Goal: Task Accomplishment & Management: Use online tool/utility

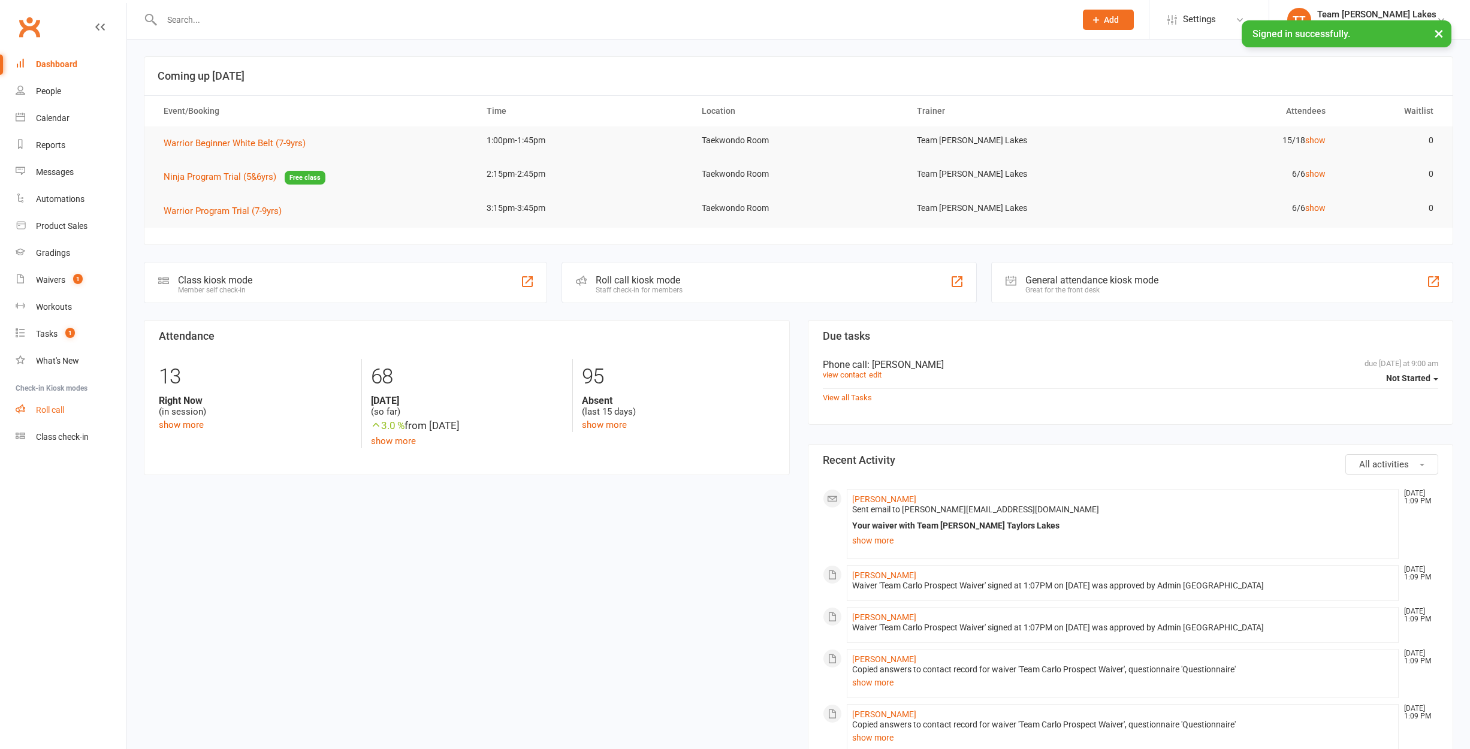
click at [59, 407] on div "Roll call" at bounding box center [50, 410] width 28 height 10
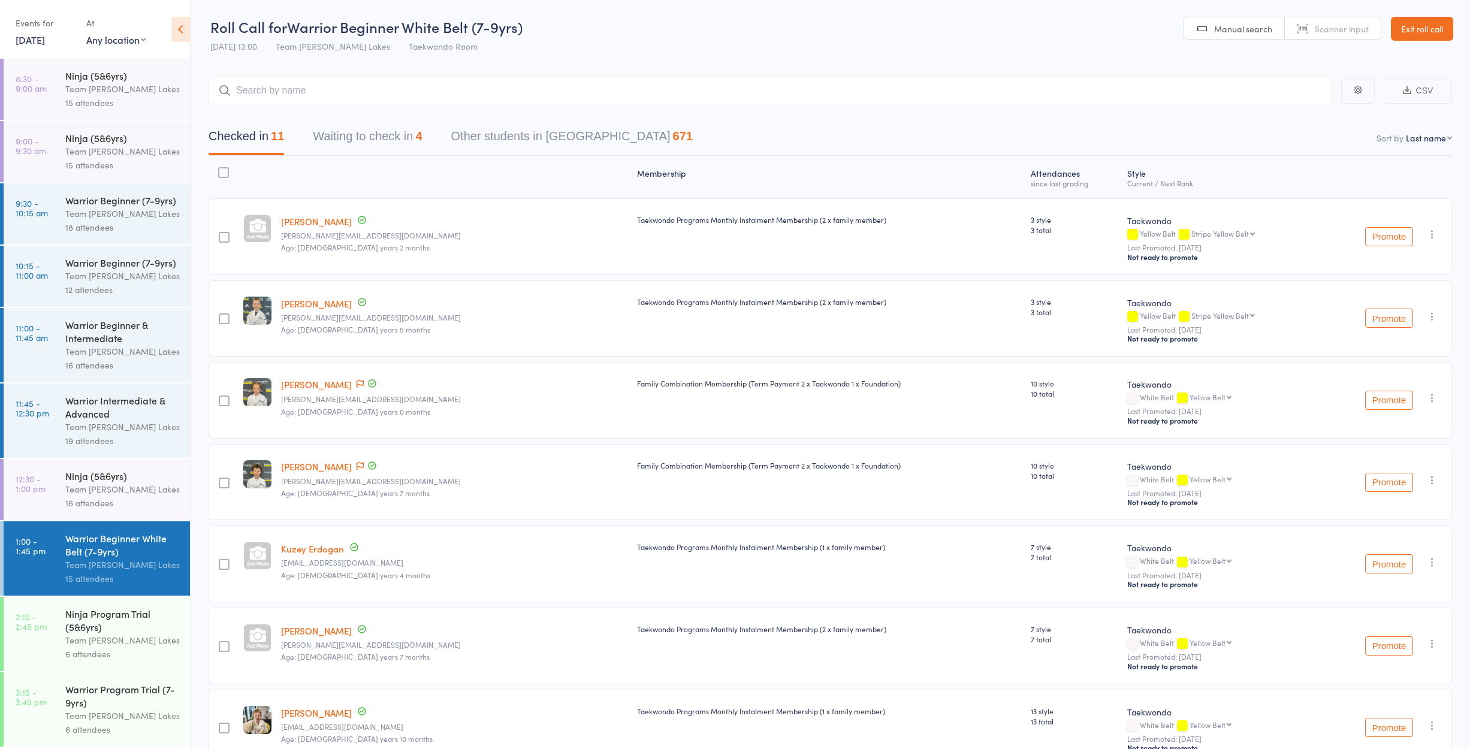
click at [1418, 25] on link "Exit roll call" at bounding box center [1422, 29] width 62 height 24
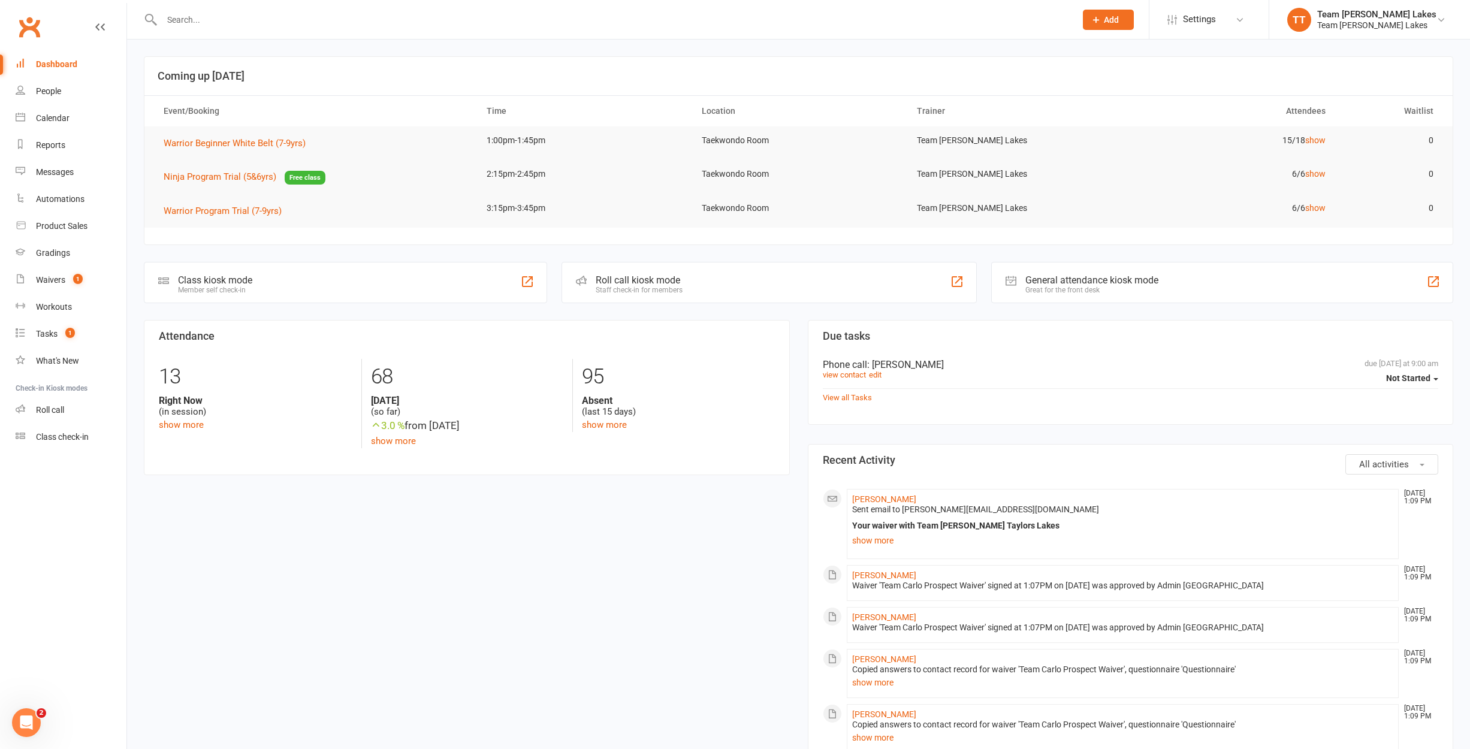
click at [179, 20] on input "text" at bounding box center [612, 19] width 909 height 17
type input "ayla"
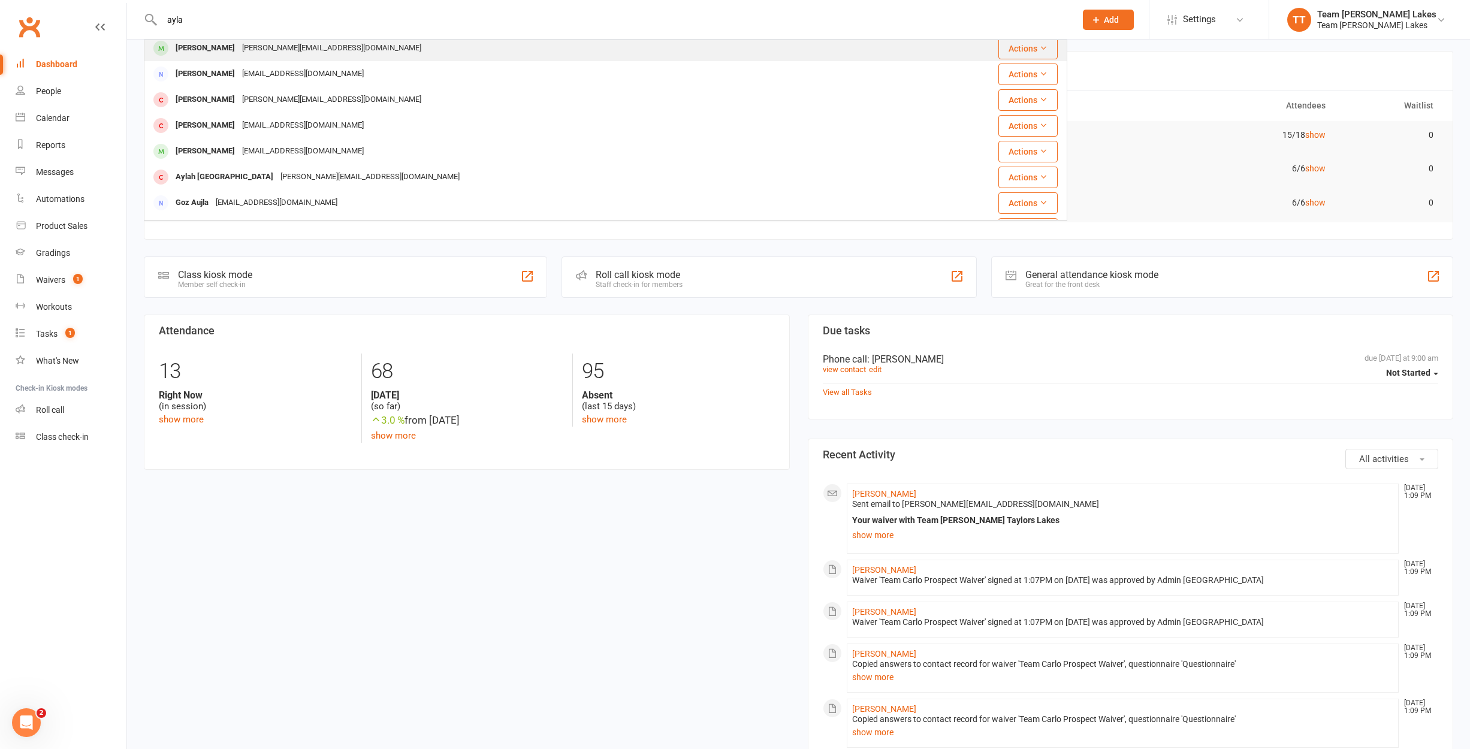
scroll to position [6, 0]
click at [202, 47] on div "[PERSON_NAME]" at bounding box center [205, 46] width 67 height 17
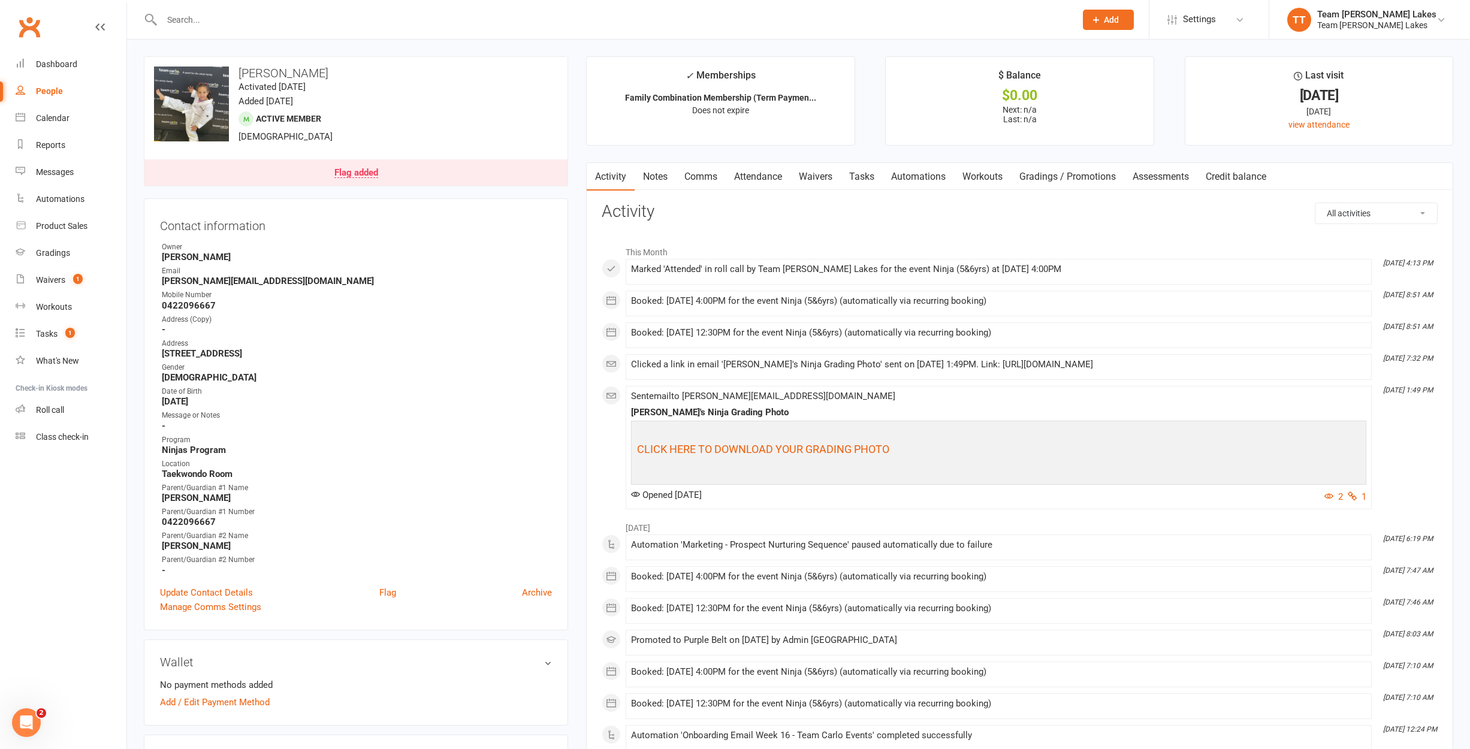
click at [706, 174] on link "Comms" at bounding box center [701, 177] width 50 height 28
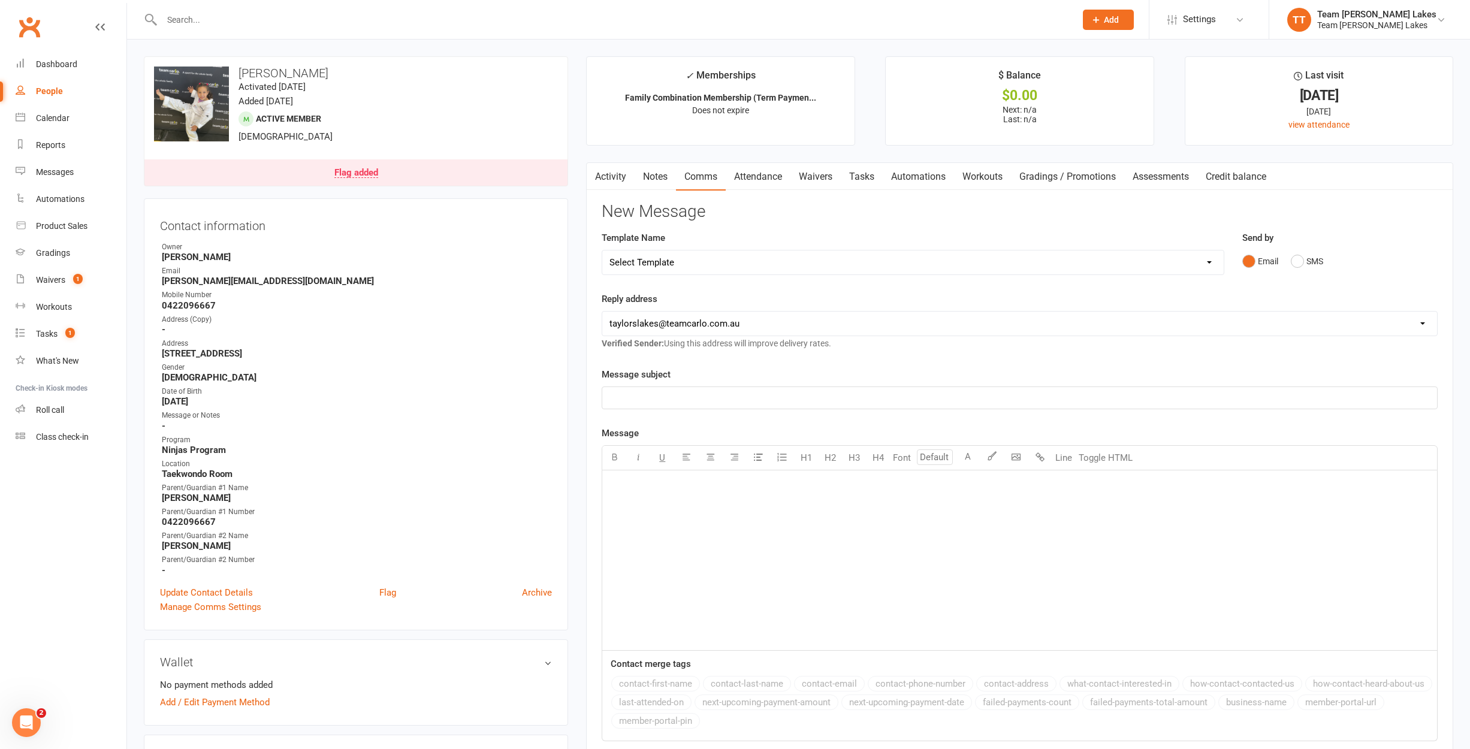
select select "15"
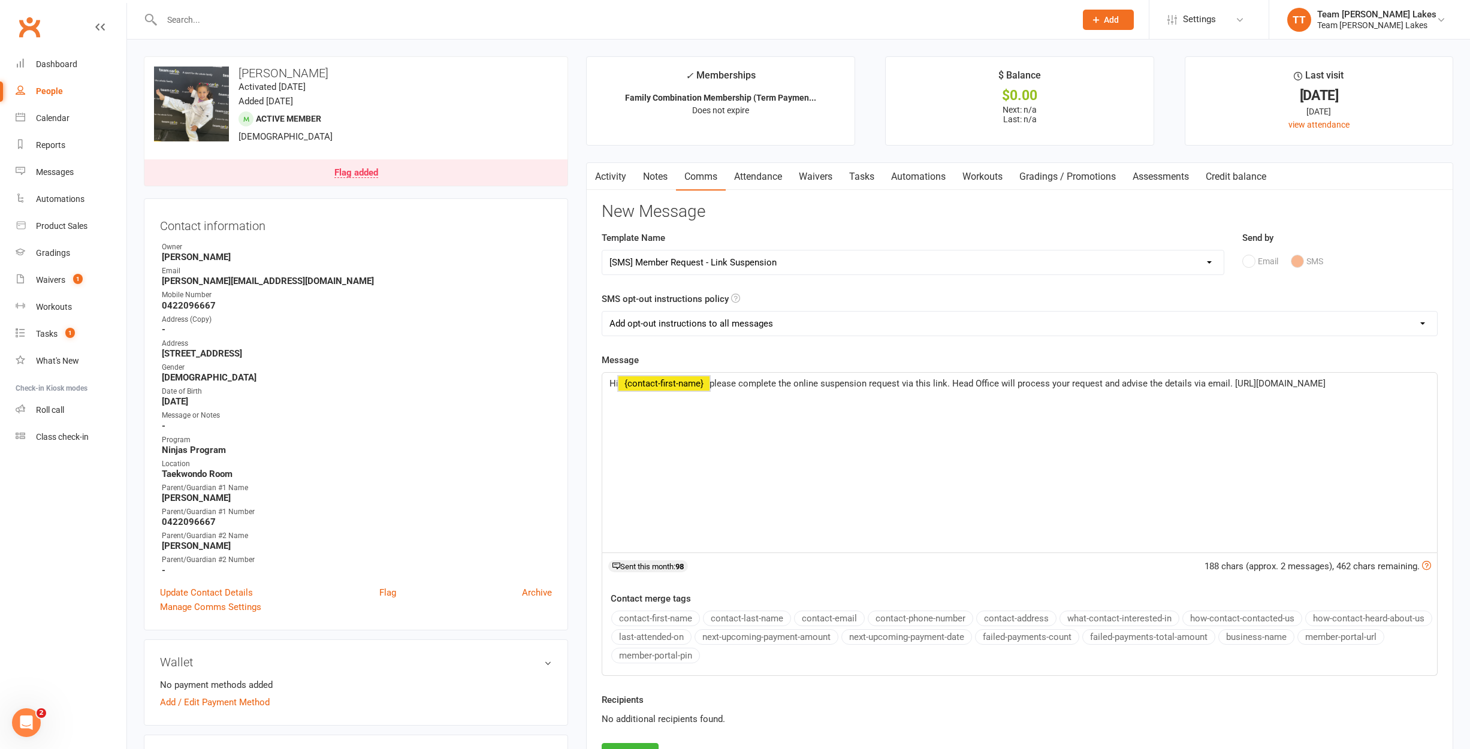
drag, startPoint x: 714, startPoint y: 379, endPoint x: 648, endPoint y: 381, distance: 66.6
click at [648, 381] on p "Hi ﻿ {contact-first-name} please complete the online suspension request via thi…" at bounding box center [1019, 383] width 820 height 14
drag, startPoint x: 881, startPoint y: 384, endPoint x: 899, endPoint y: 385, distance: 18.0
click at [882, 384] on span "Hi [PERSON_NAME], please complete the online suspension request via this link. …" at bounding box center [959, 383] width 700 height 11
click at [1415, 385] on p "Hi [PERSON_NAME], please complete the online suspension request via this link f…" at bounding box center [1019, 383] width 820 height 14
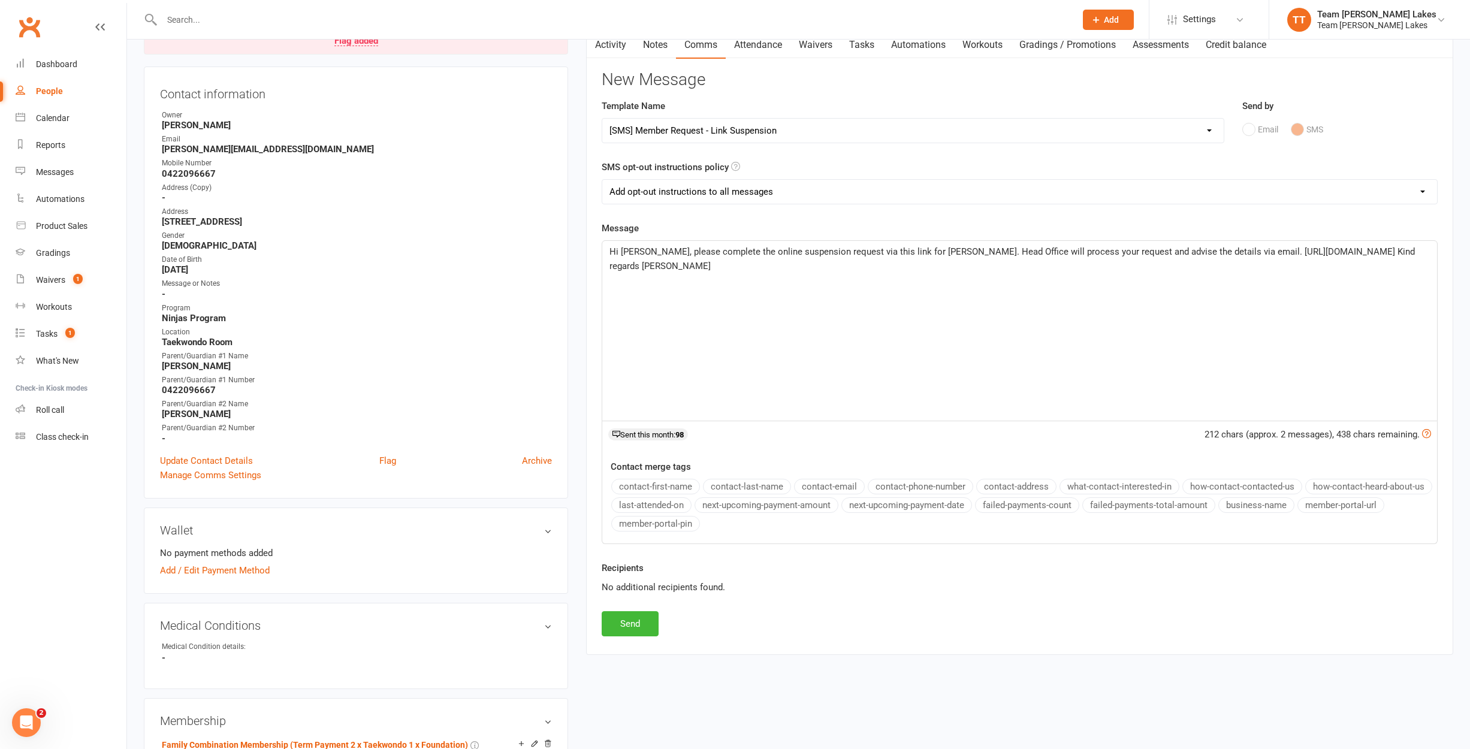
scroll to position [190, 0]
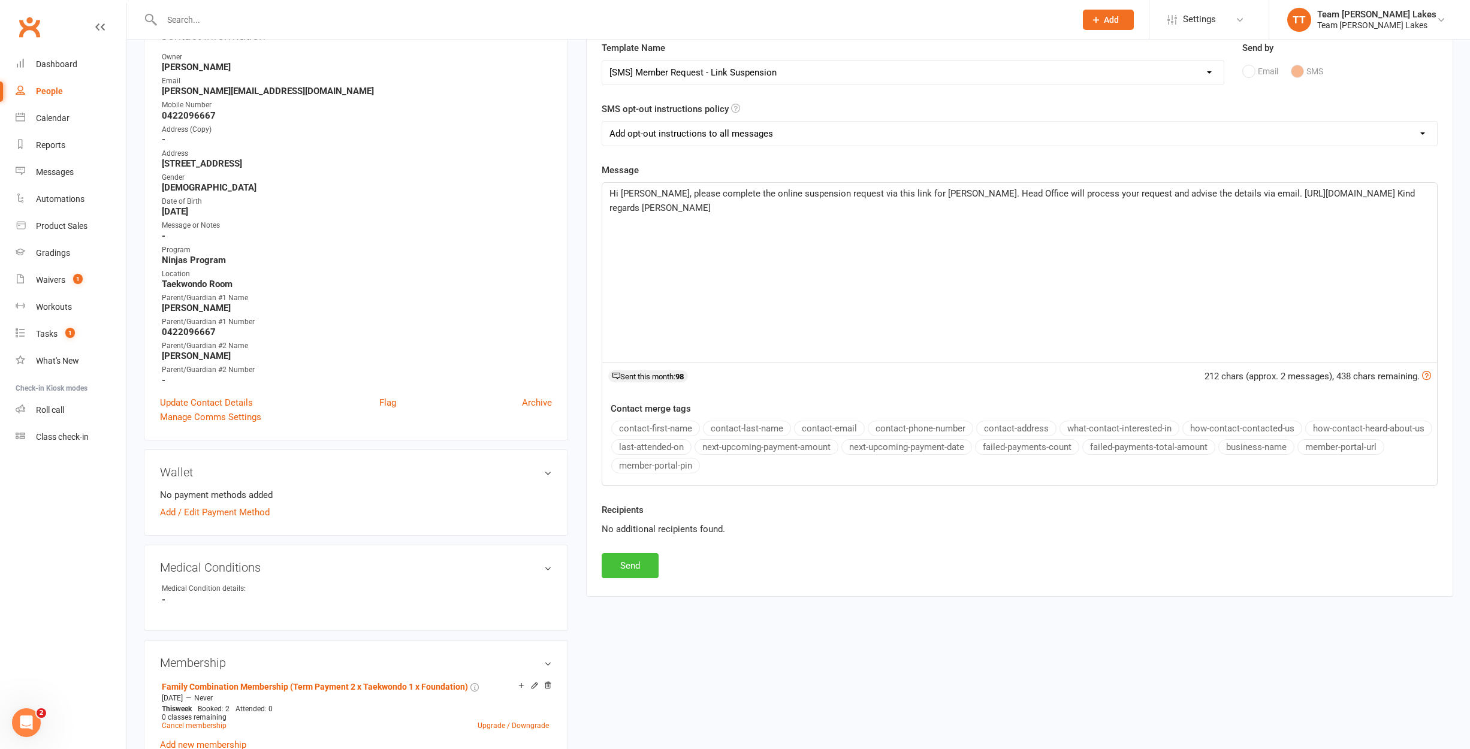
click at [641, 560] on button "Send" at bounding box center [630, 565] width 57 height 25
select select
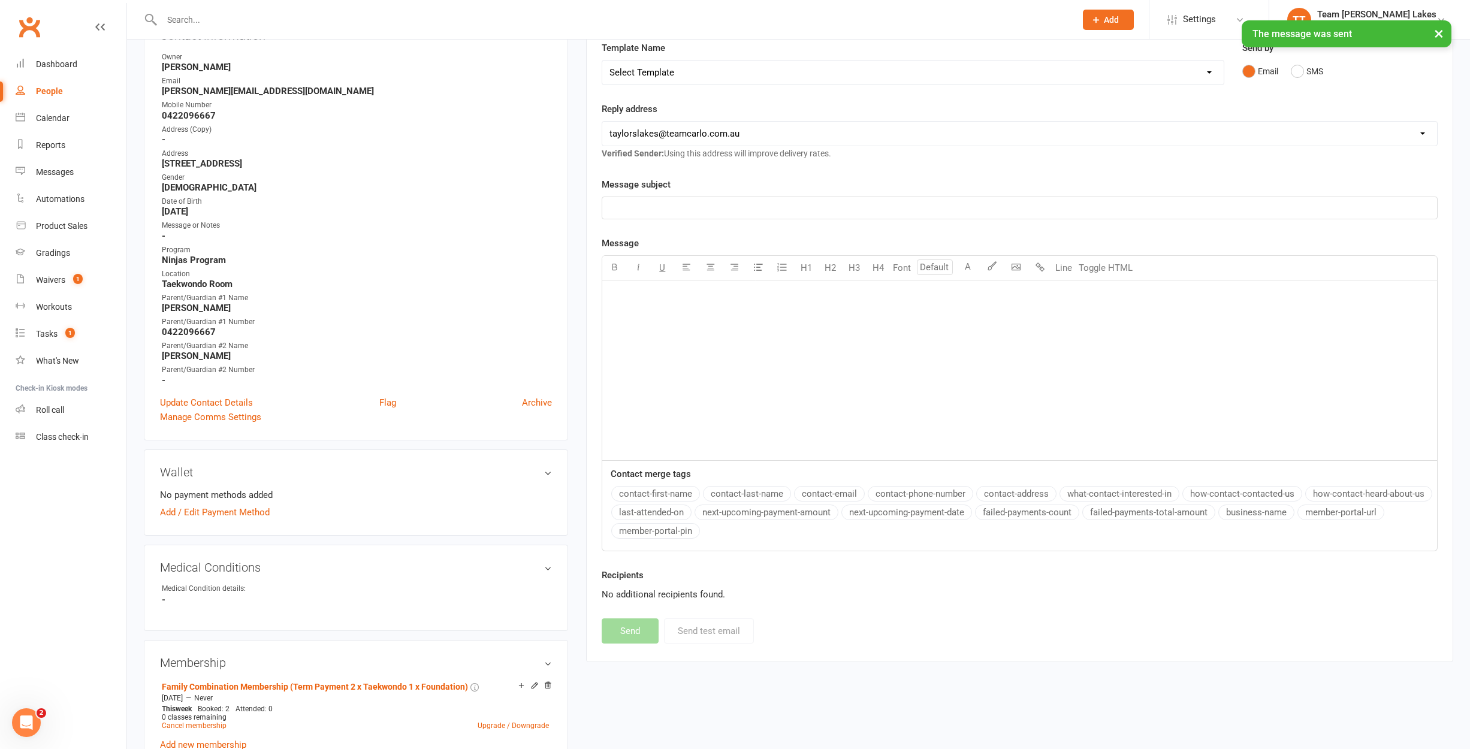
click at [52, 117] on div "Calendar" at bounding box center [53, 118] width 34 height 10
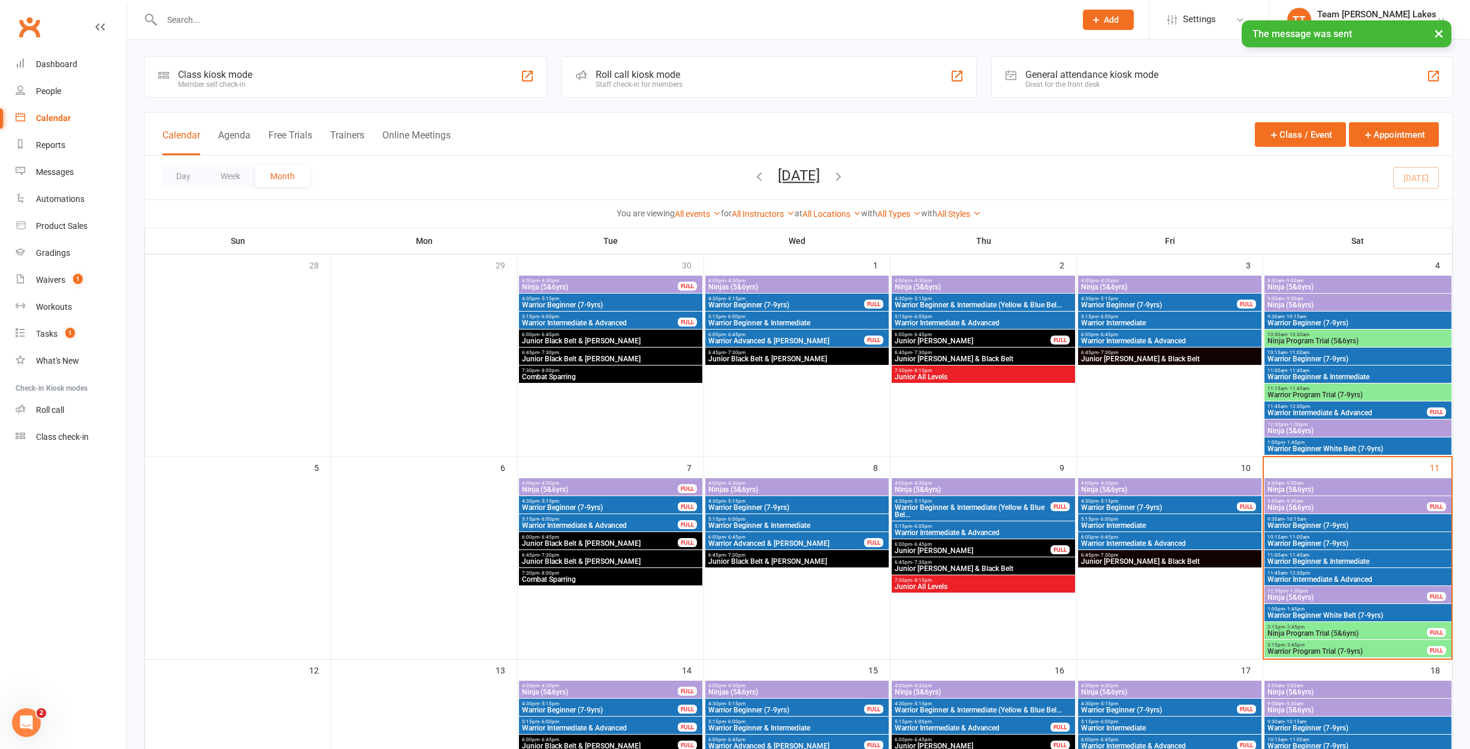
click at [1318, 631] on span "Ninja Program Trial (5&6yrs)" at bounding box center [1347, 633] width 161 height 7
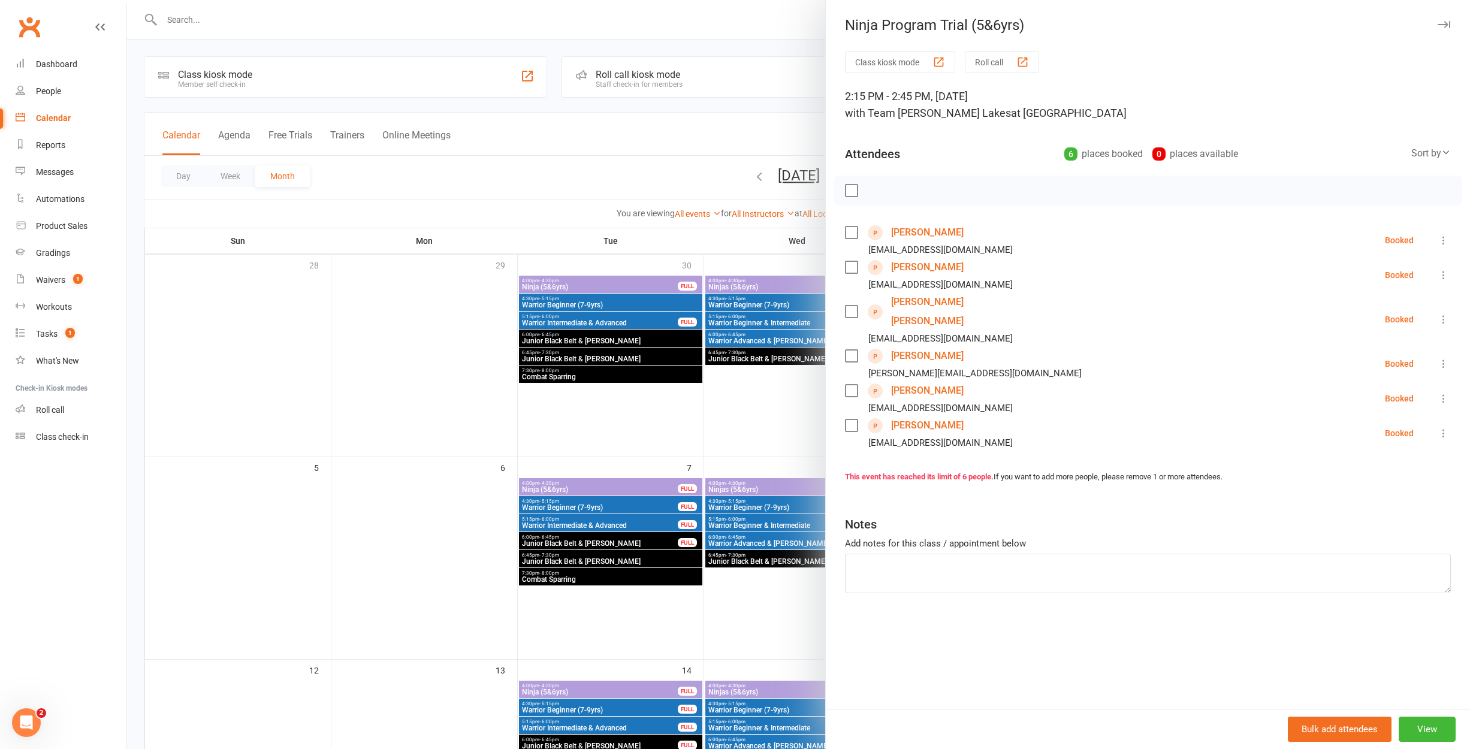
scroll to position [1, 0]
click at [792, 343] on div at bounding box center [798, 374] width 1343 height 749
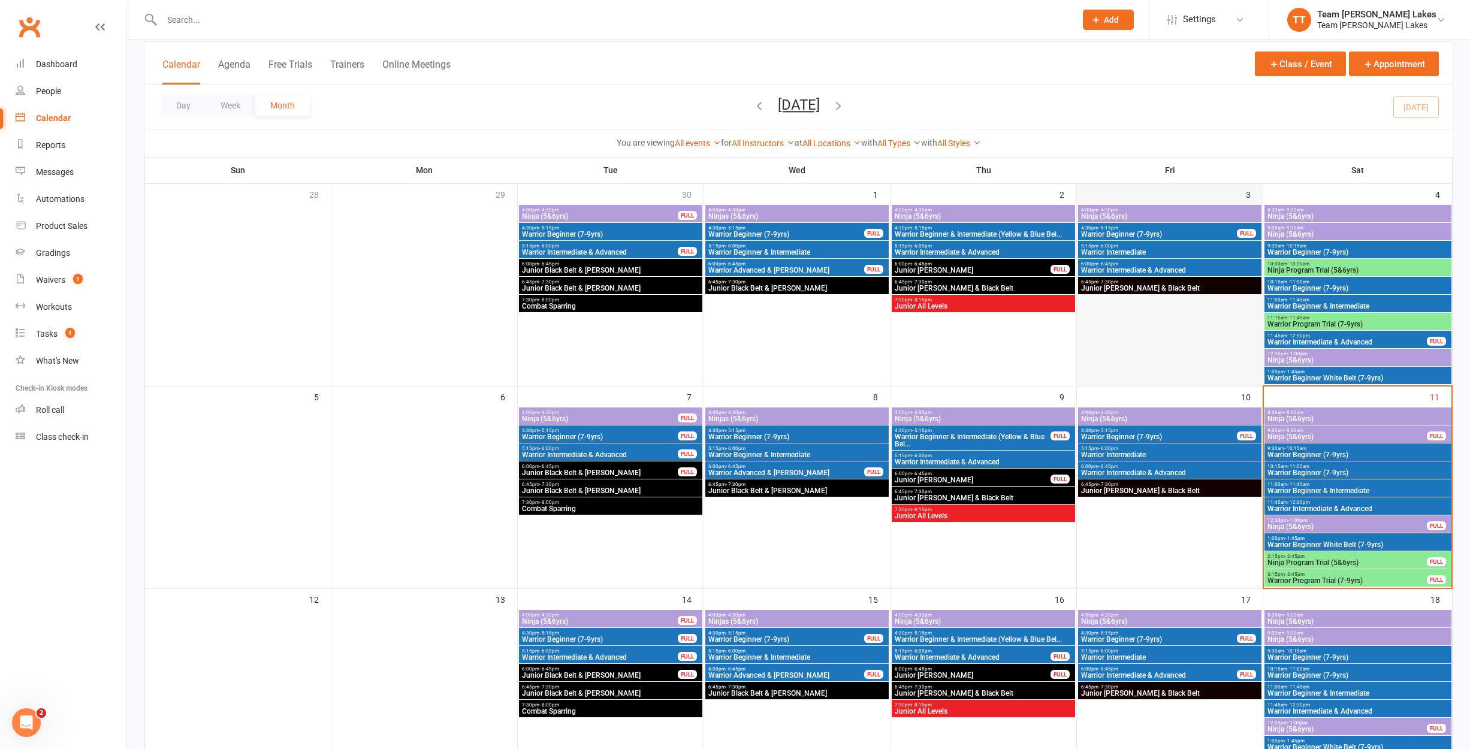
scroll to position [126, 0]
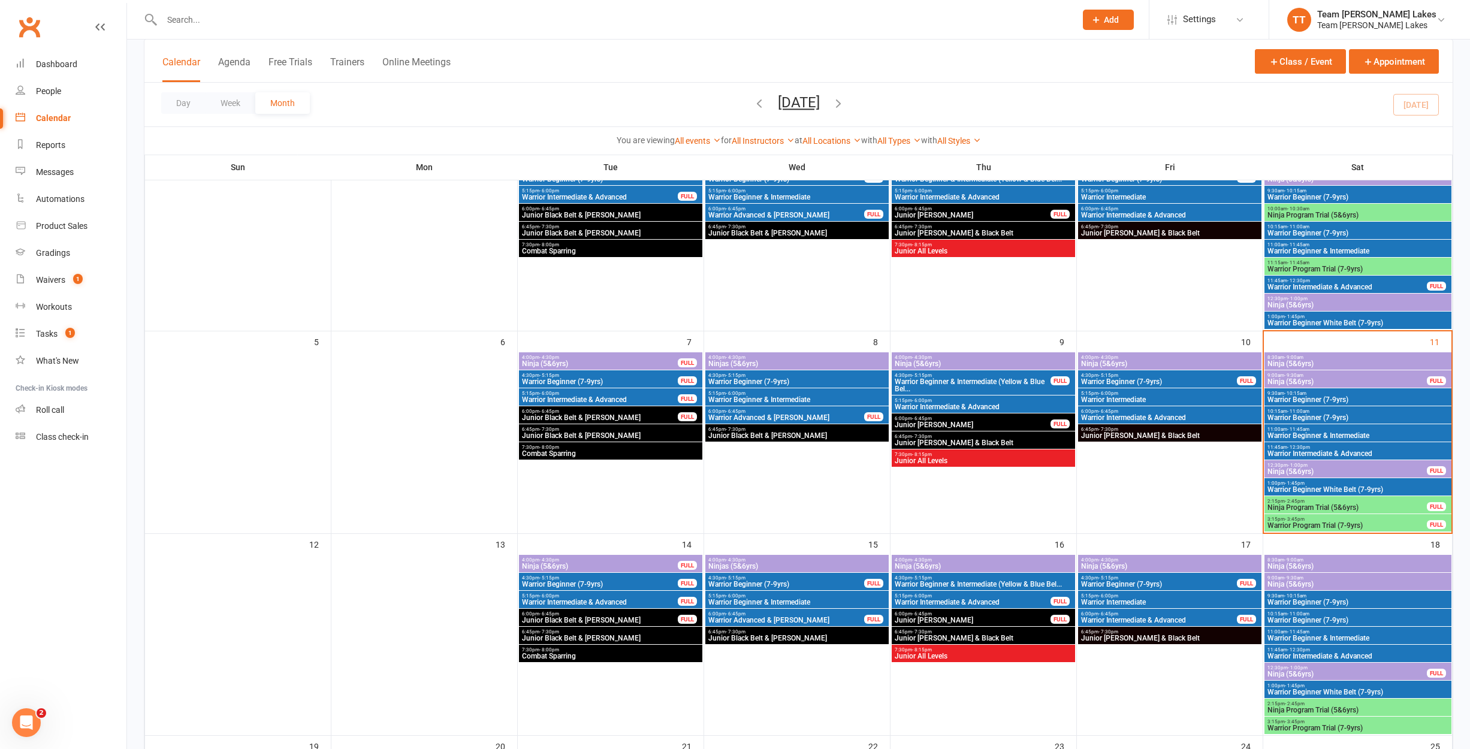
click at [859, 561] on span "4:00pm - 4:30pm" at bounding box center [797, 559] width 179 height 5
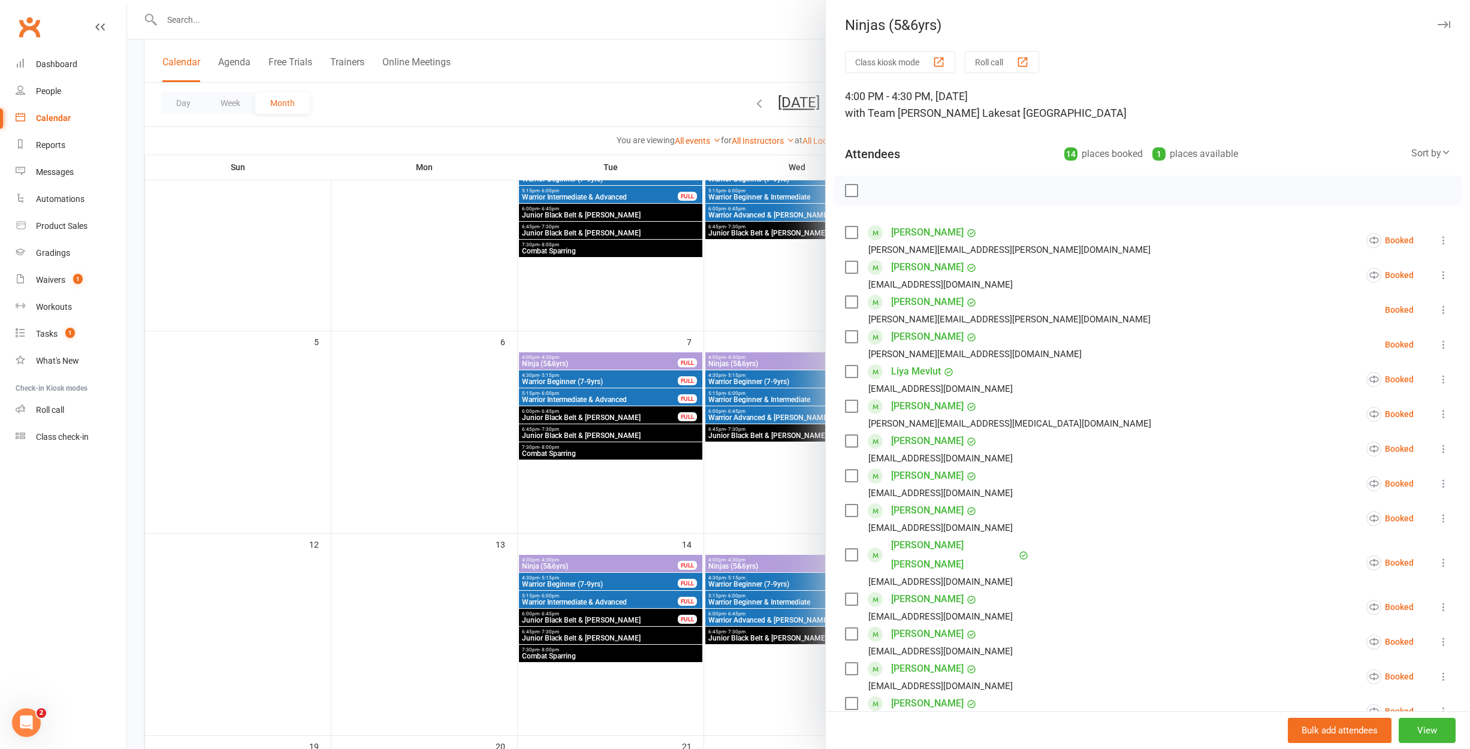
click at [832, 539] on div "Class kiosk mode Roll call 4:00 PM - 4:30 PM, [DATE] with Team [PERSON_NAME] La…" at bounding box center [1148, 497] width 644 height 893
click at [813, 538] on div at bounding box center [798, 374] width 1343 height 749
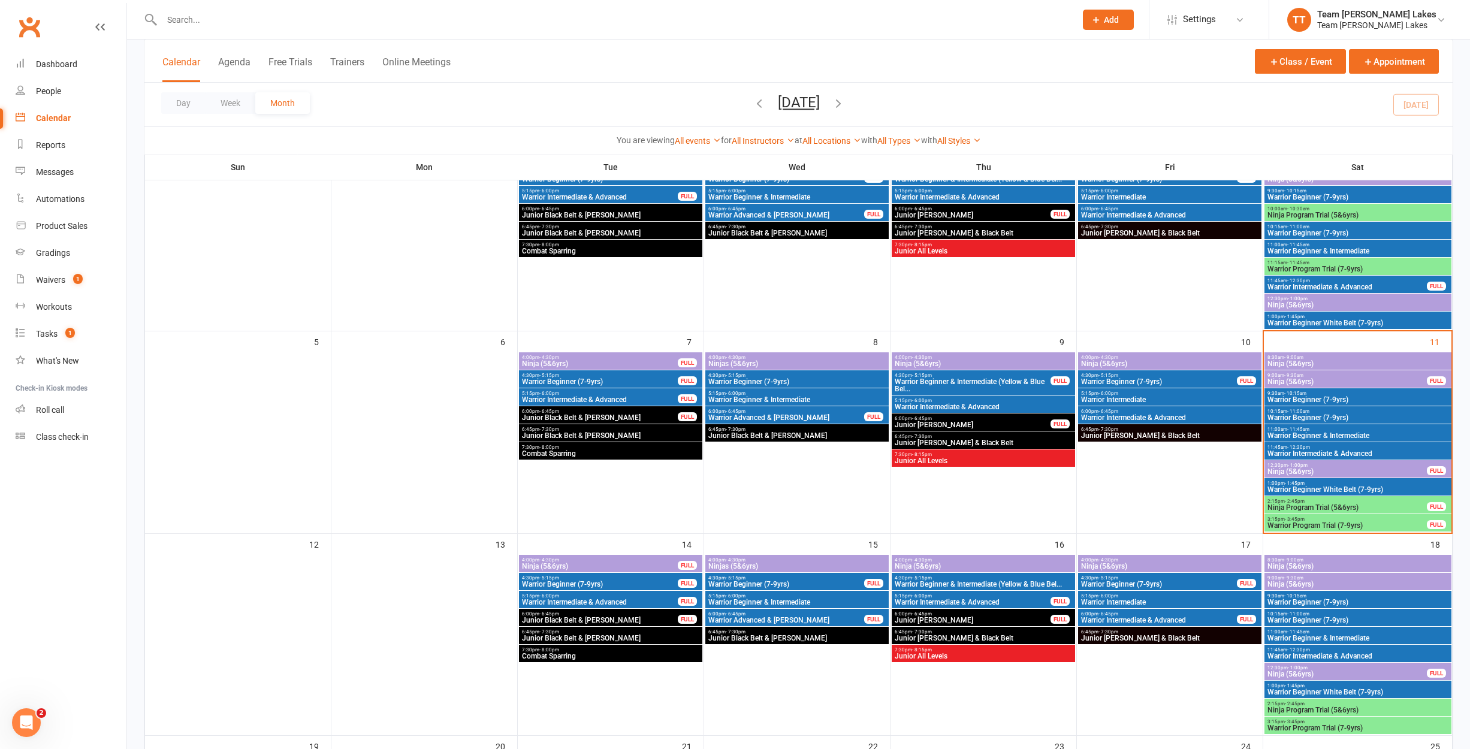
scroll to position [233, 0]
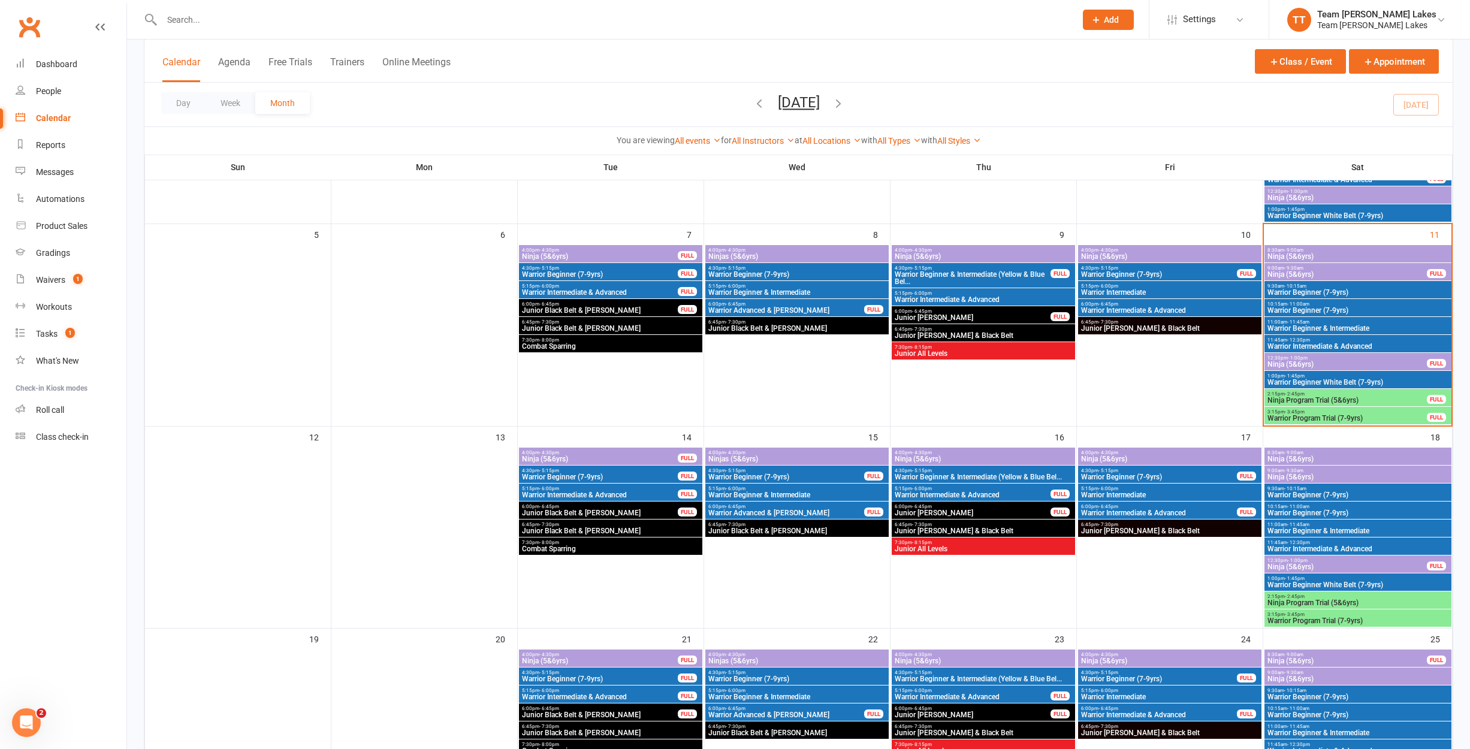
click at [828, 660] on span "Ninjas (5&6yrs)" at bounding box center [797, 660] width 179 height 7
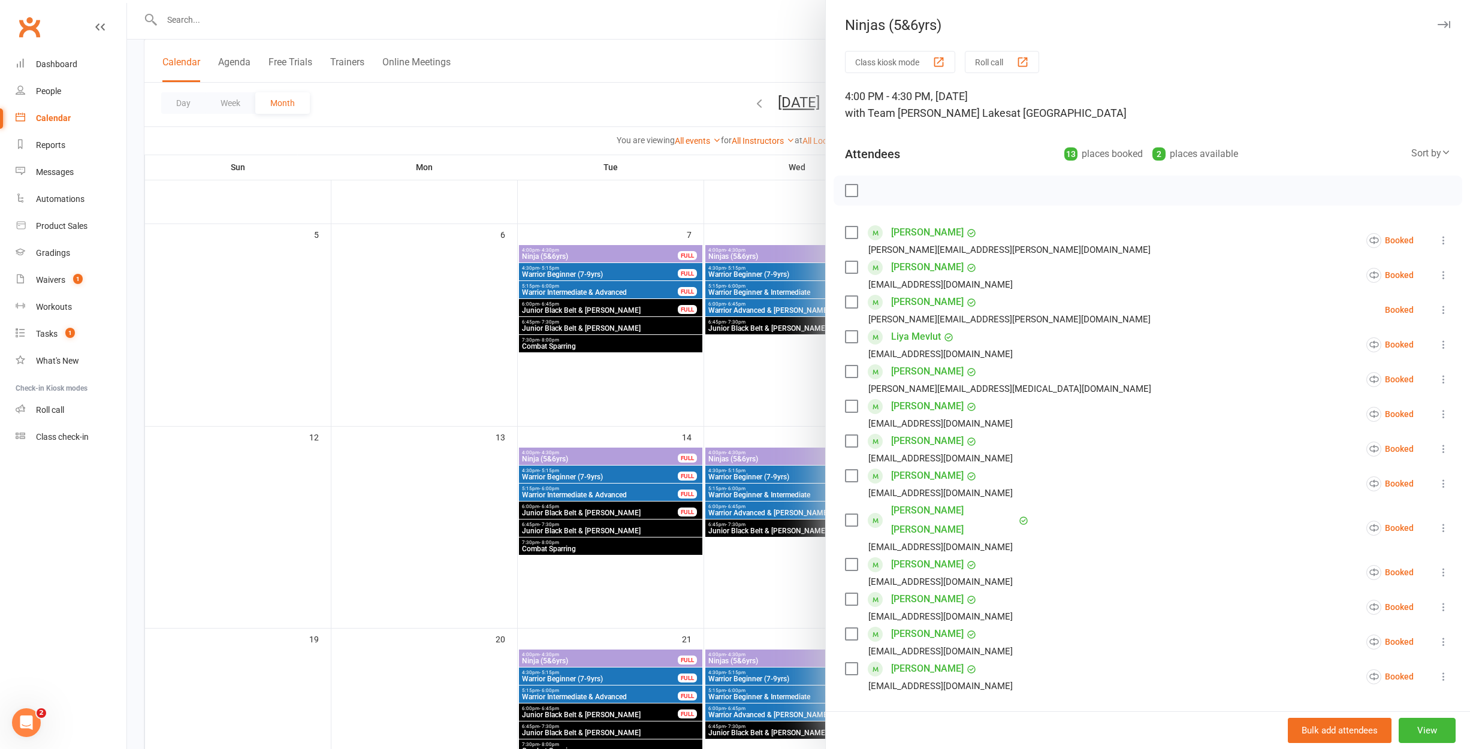
click at [799, 641] on div at bounding box center [798, 374] width 1343 height 749
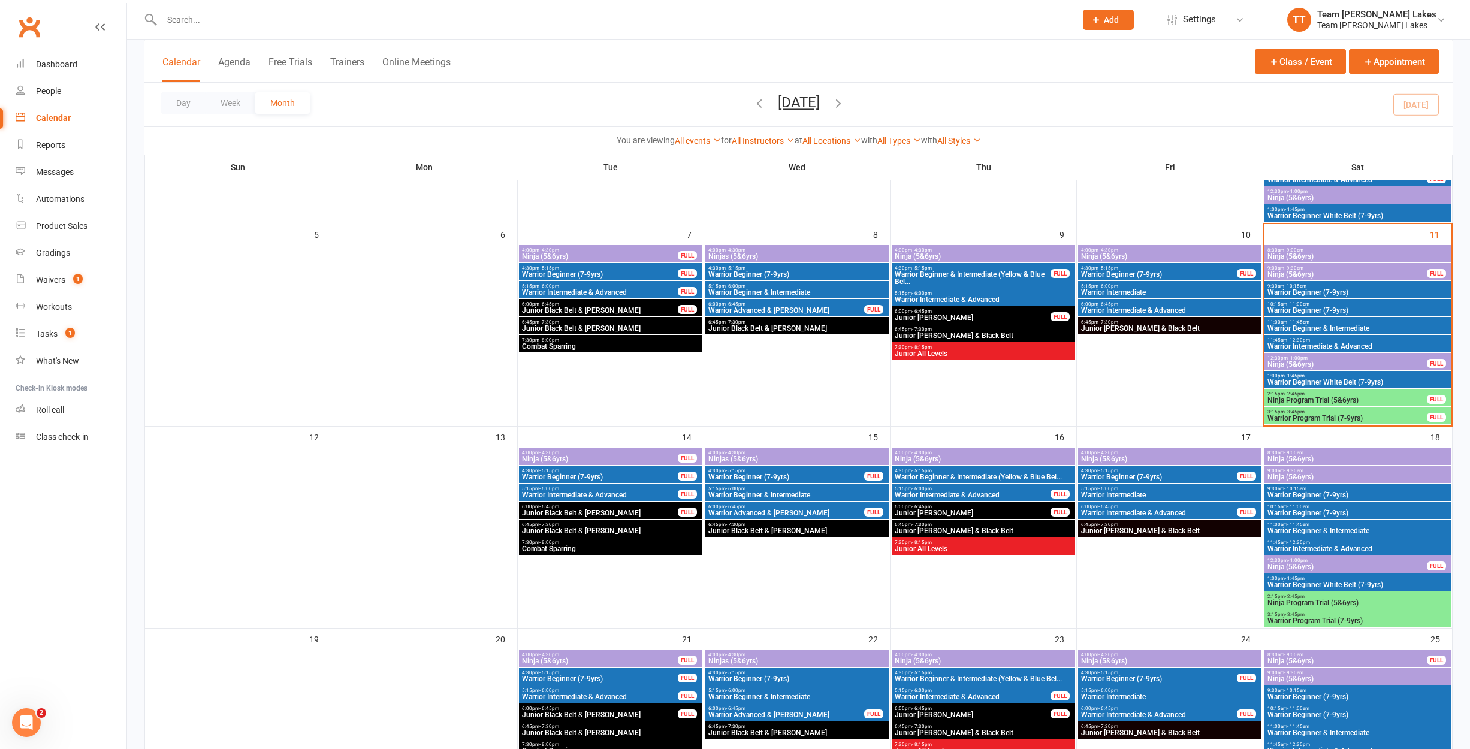
click at [928, 655] on span "- 4:30pm" at bounding box center [922, 654] width 20 height 5
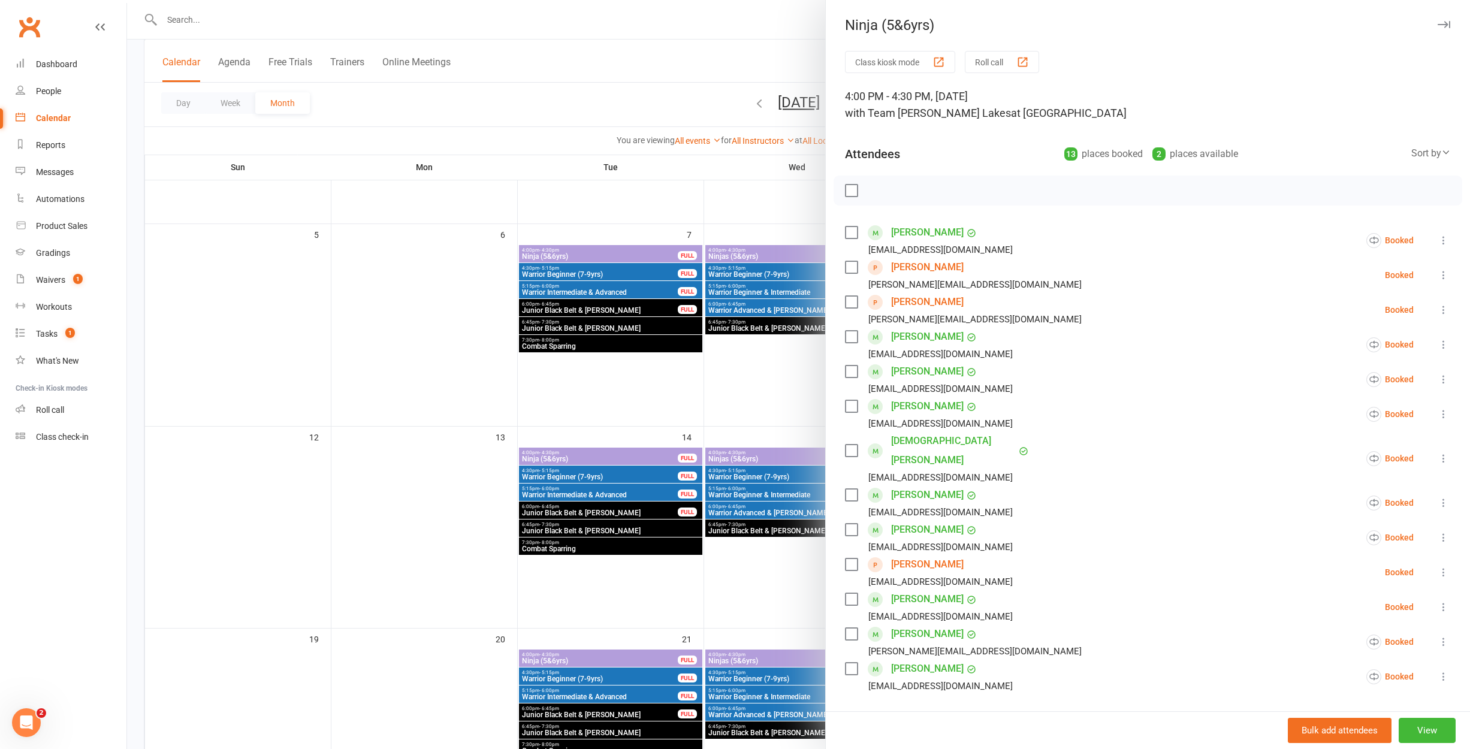
click at [742, 627] on div at bounding box center [798, 374] width 1343 height 749
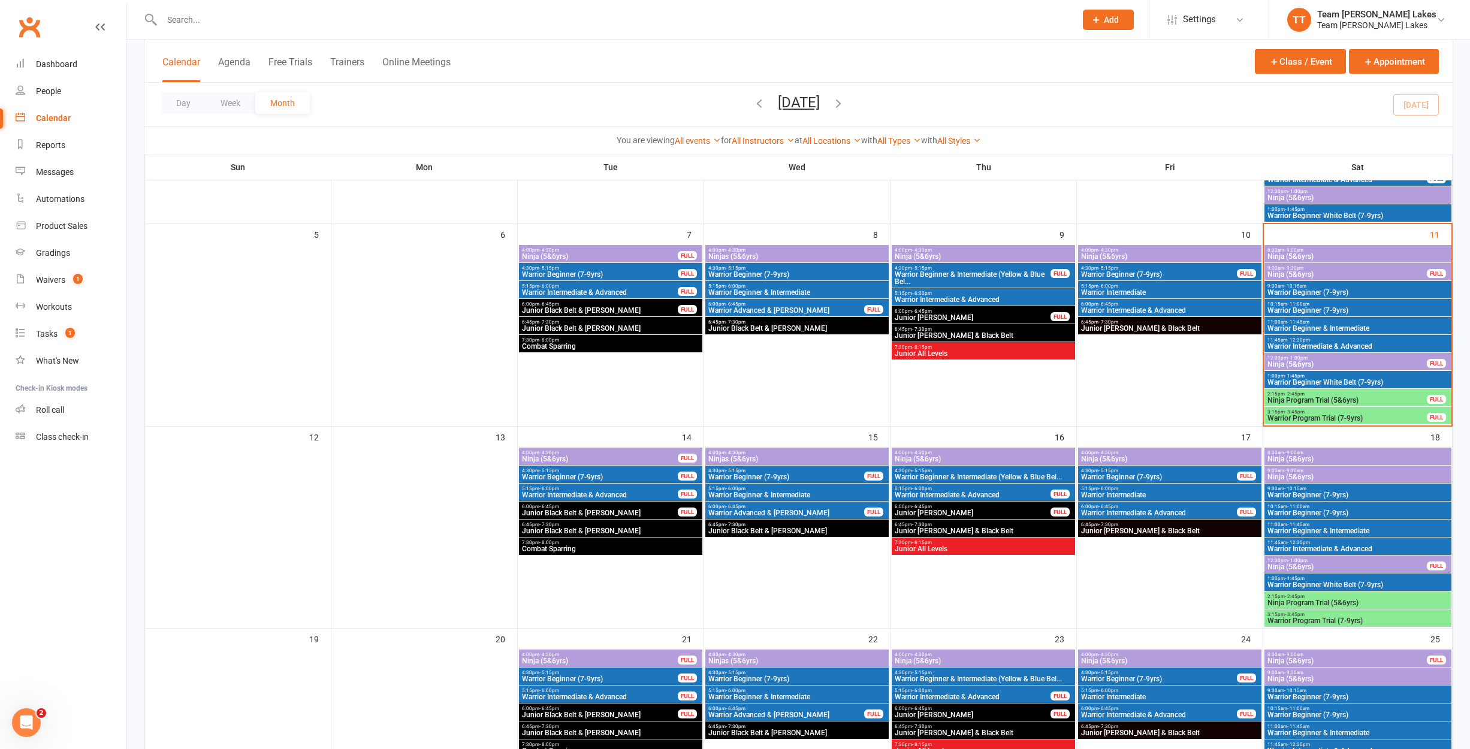
click at [1101, 660] on span "Ninja (5&6yrs)" at bounding box center [1169, 660] width 179 height 7
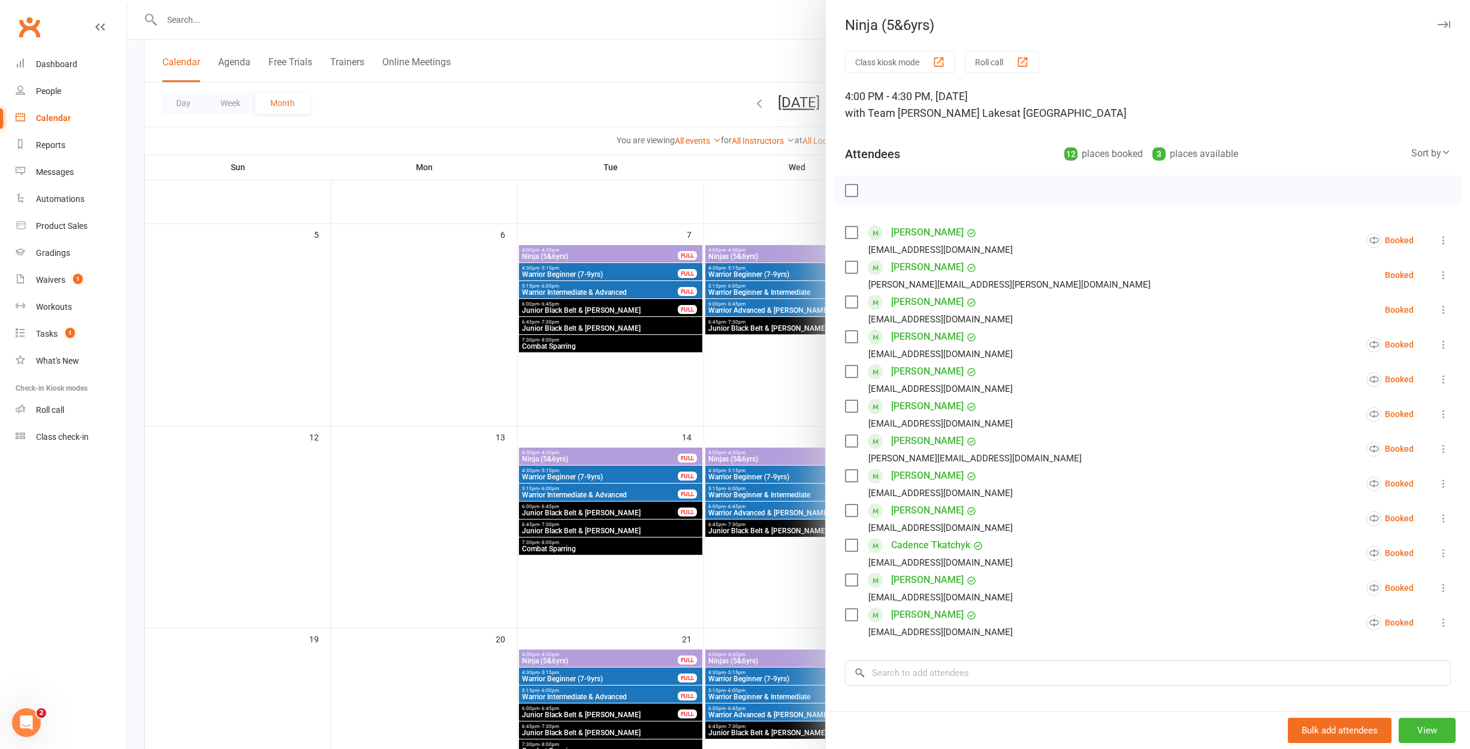
click at [732, 623] on div at bounding box center [798, 374] width 1343 height 749
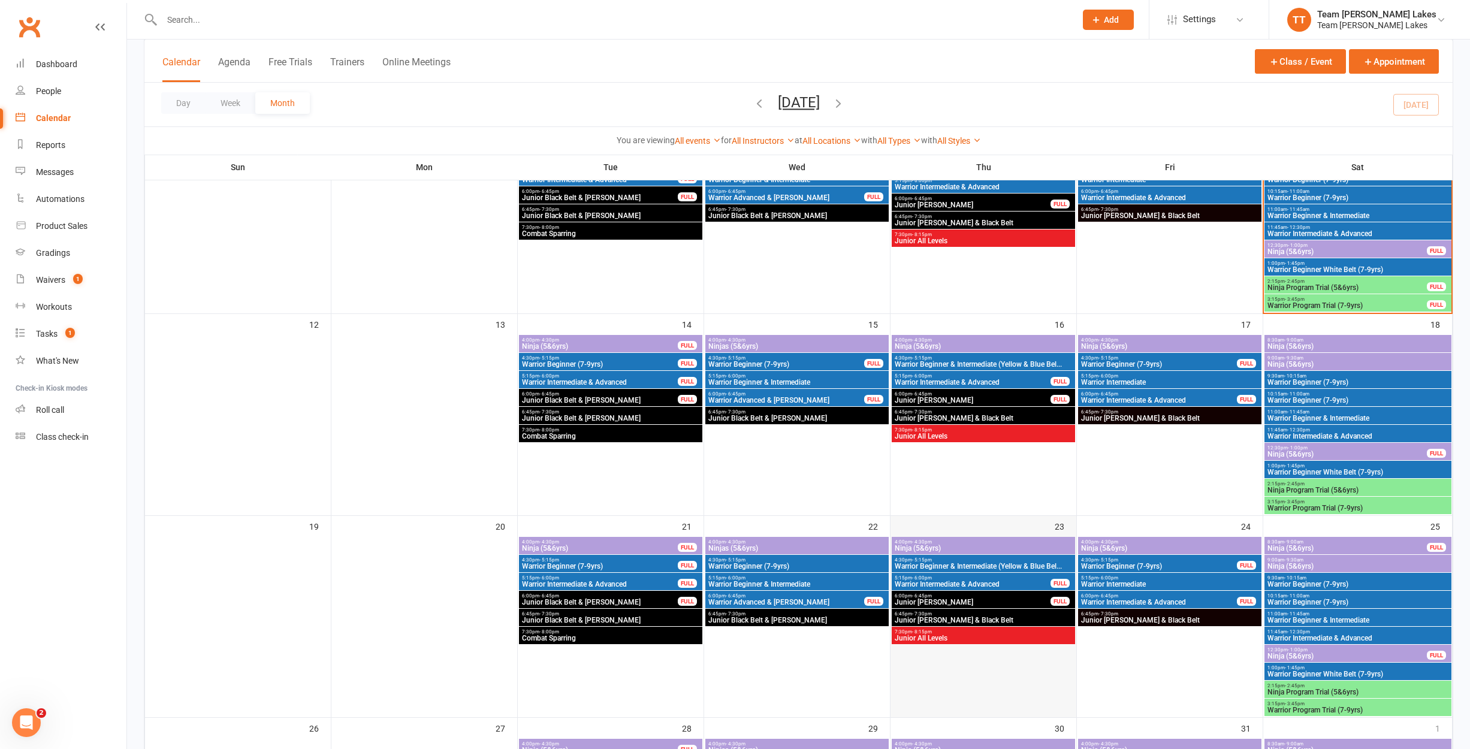
scroll to position [403, 0]
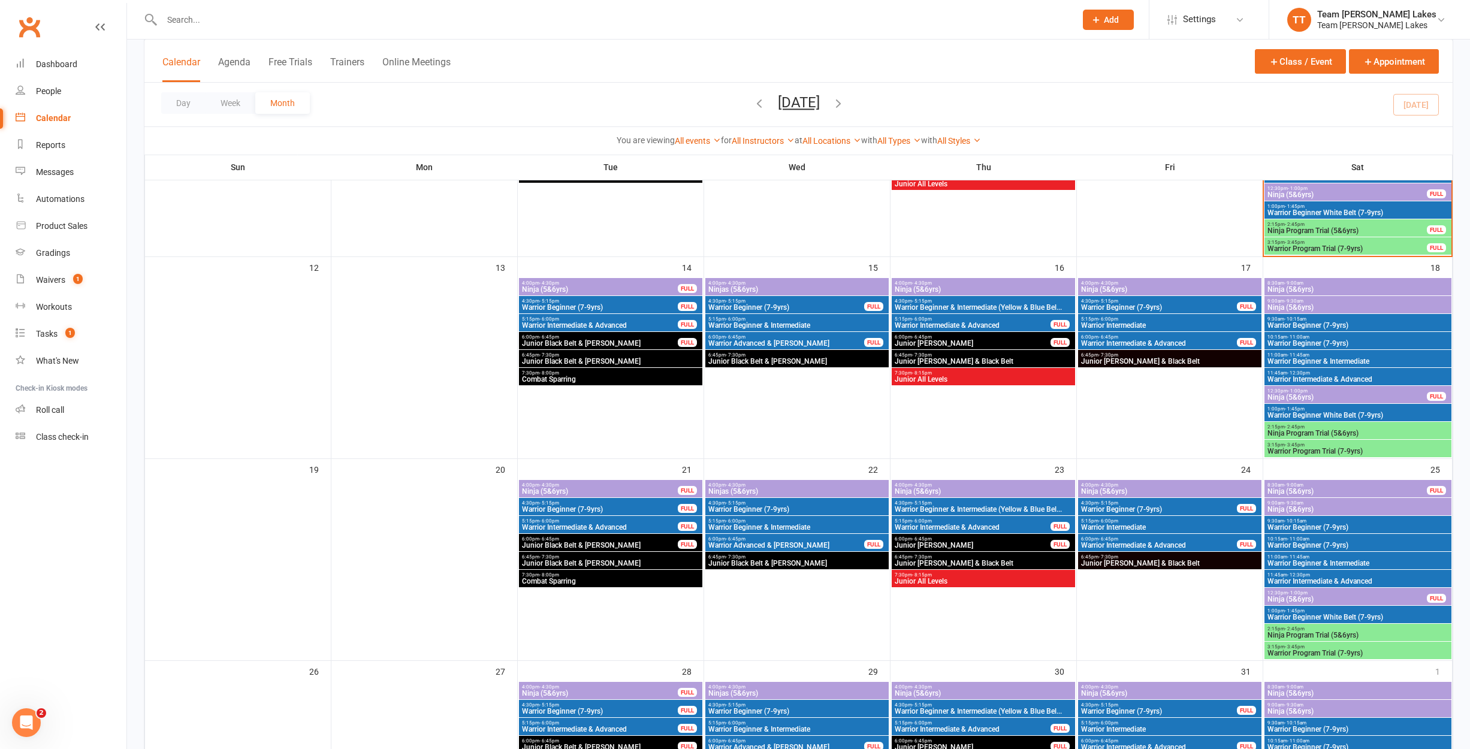
click at [1307, 509] on span "Ninja (5&6yrs)" at bounding box center [1358, 509] width 182 height 7
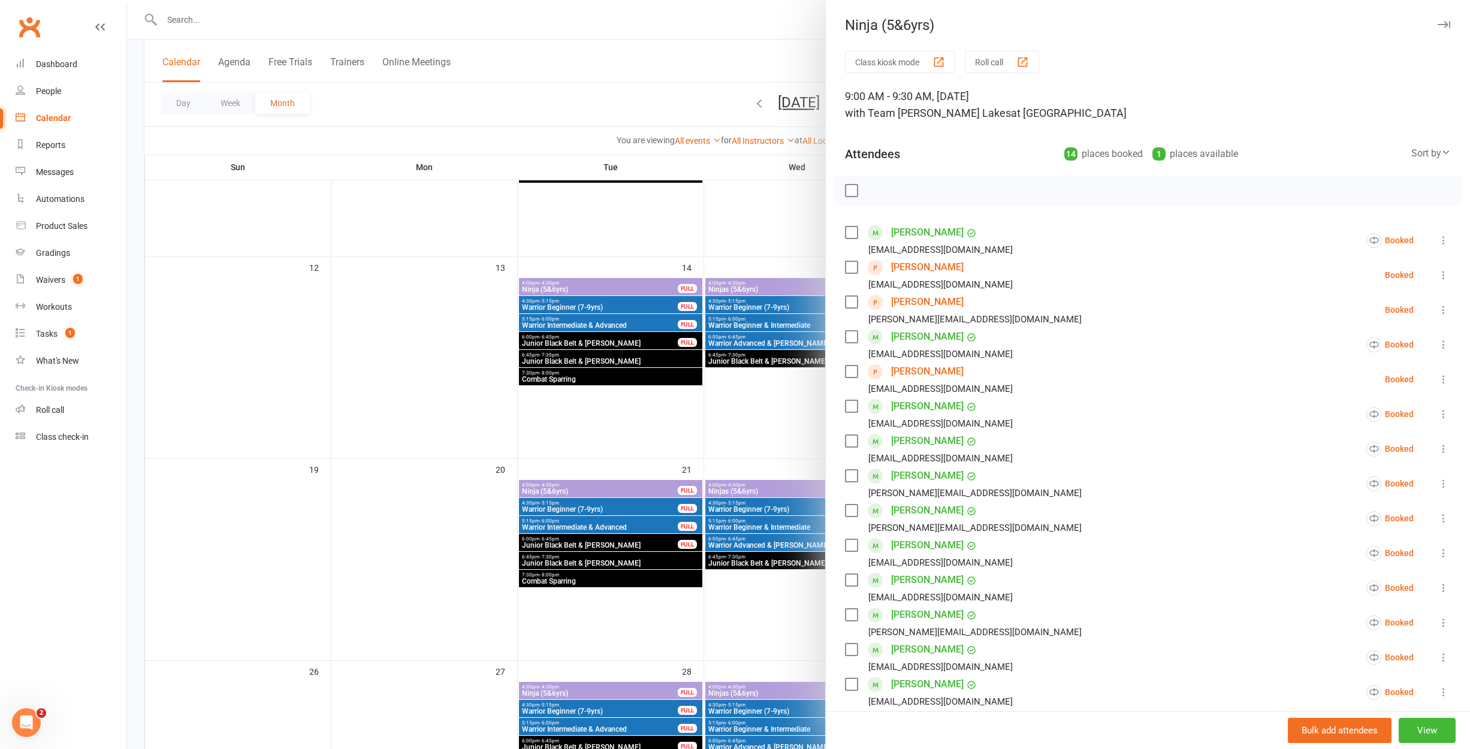
click at [806, 541] on div at bounding box center [798, 374] width 1343 height 749
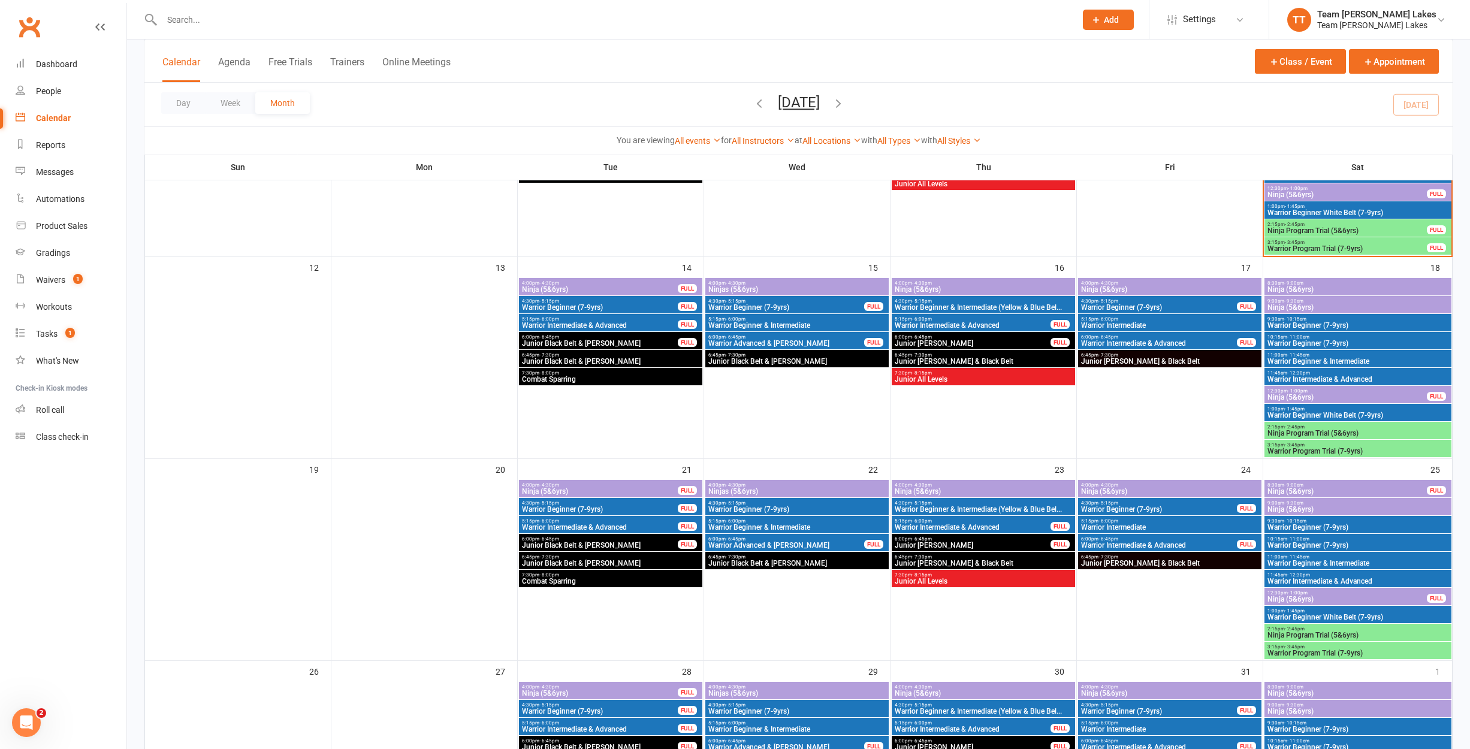
click at [1328, 285] on span "8:30am - 9:00am" at bounding box center [1358, 282] width 182 height 5
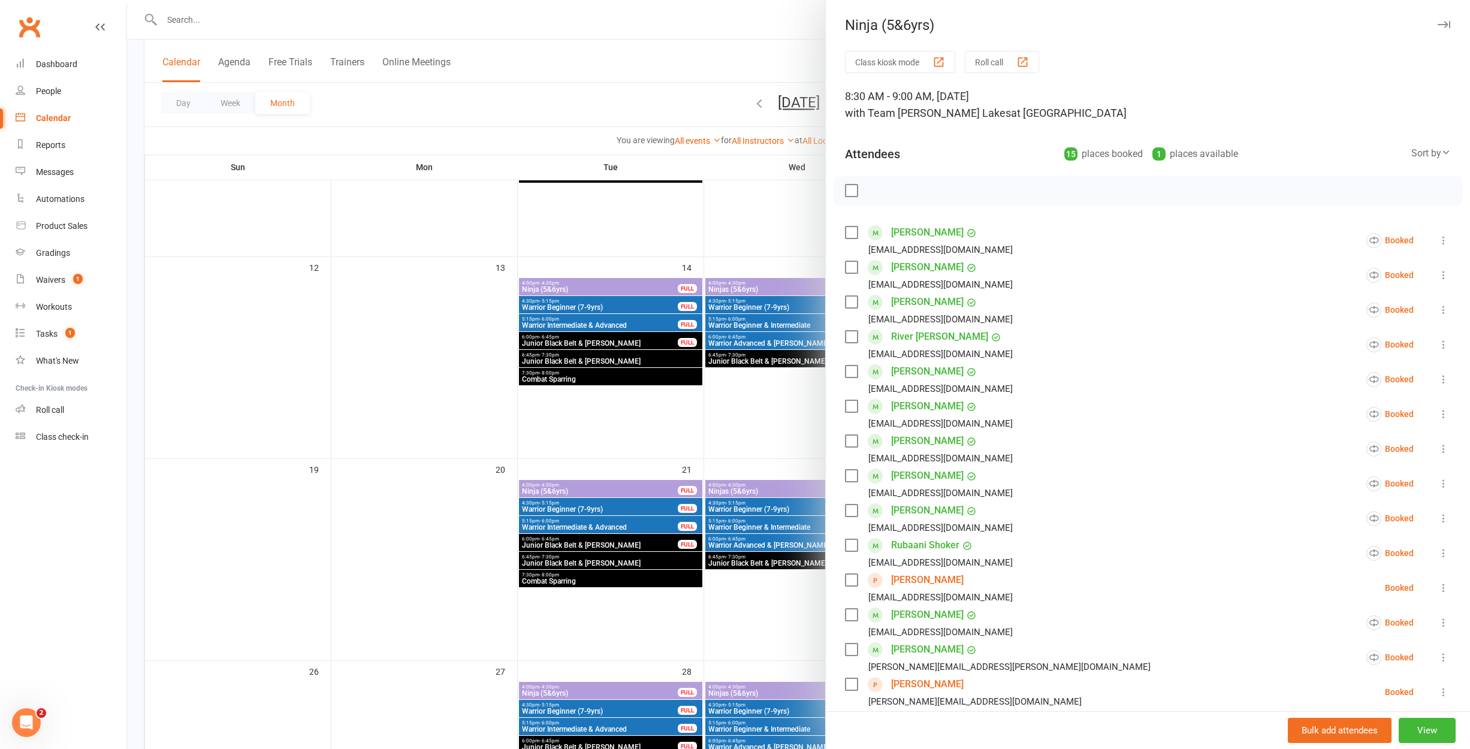
click at [808, 461] on div at bounding box center [798, 374] width 1343 height 749
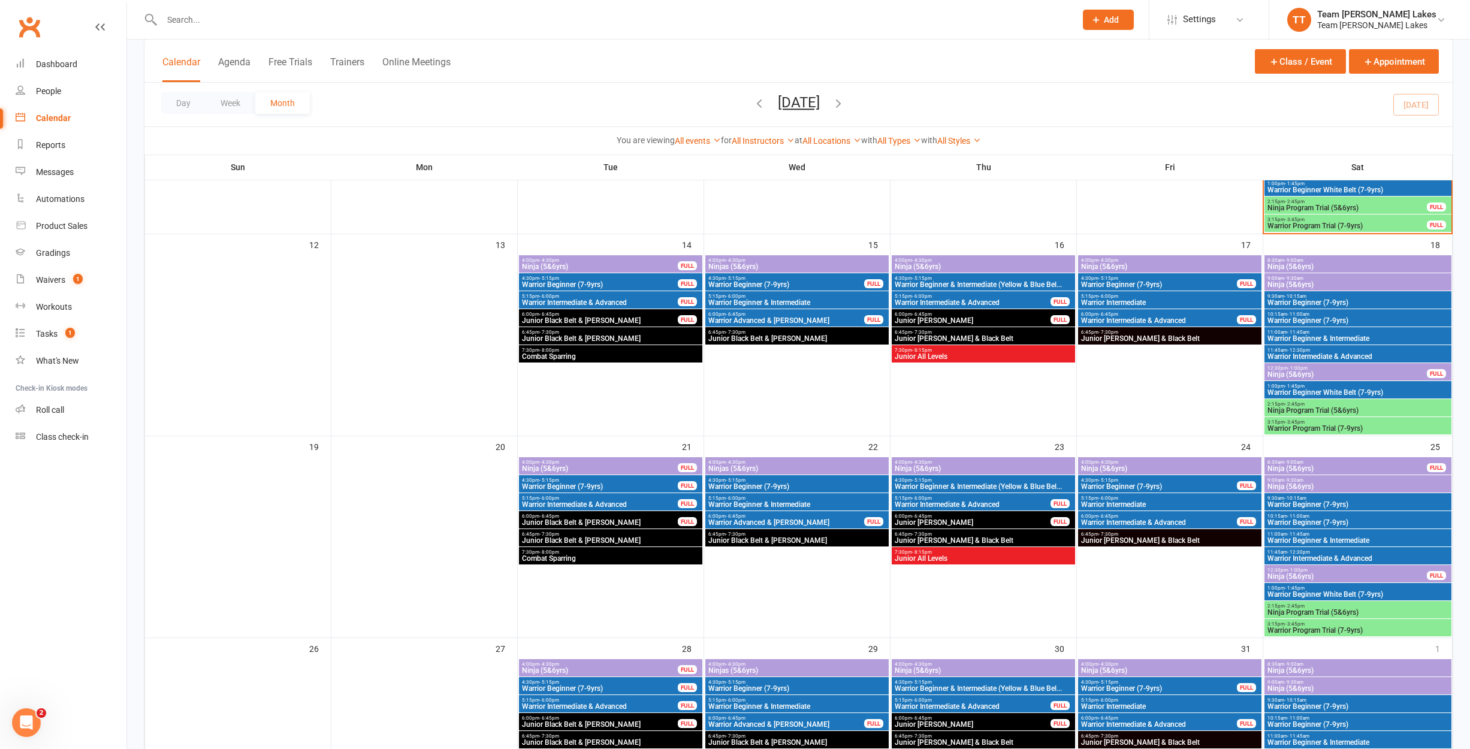
scroll to position [427, 0]
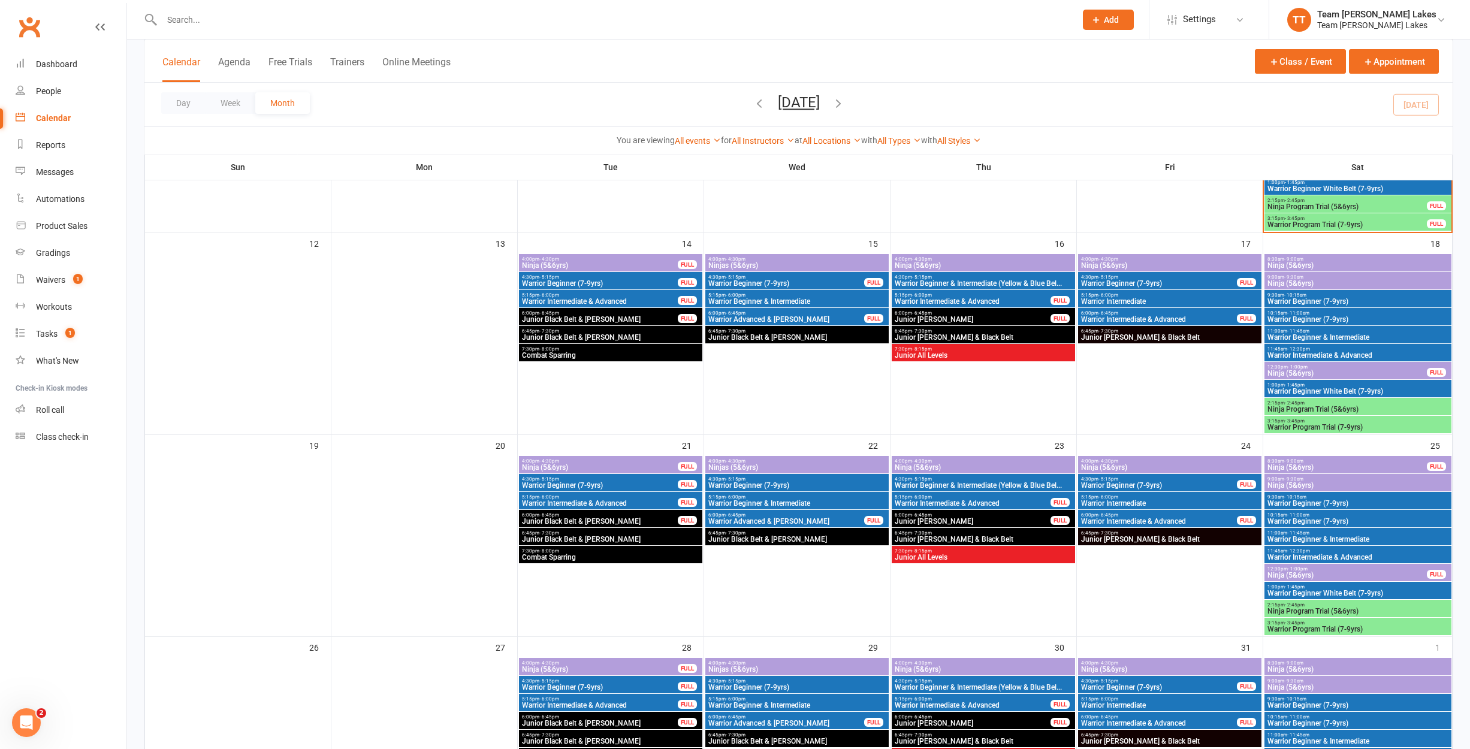
click at [783, 484] on span "Warrior Beginner (7-9yrs)" at bounding box center [797, 485] width 179 height 7
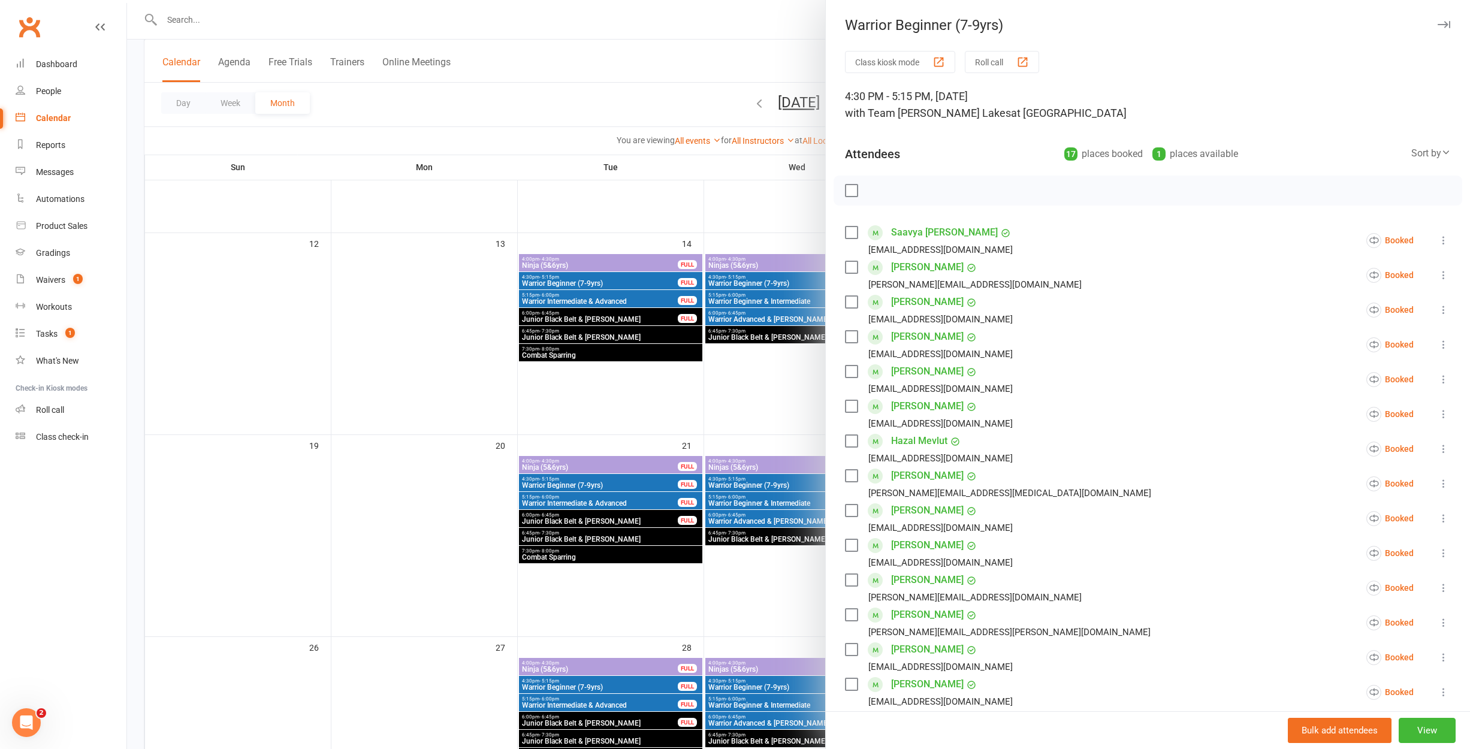
click at [783, 484] on div at bounding box center [798, 374] width 1343 height 749
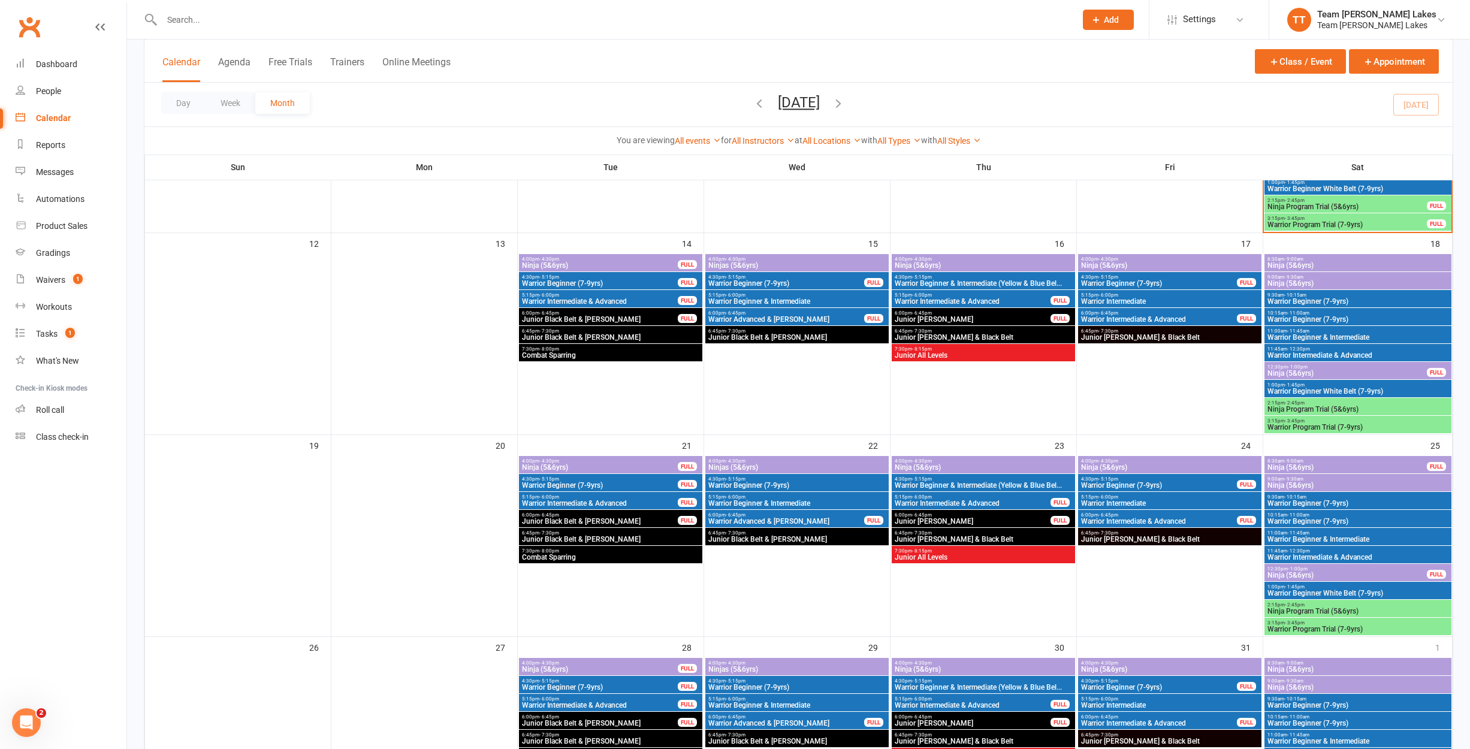
click at [1015, 481] on span "4:30pm - 5:15pm" at bounding box center [983, 478] width 179 height 5
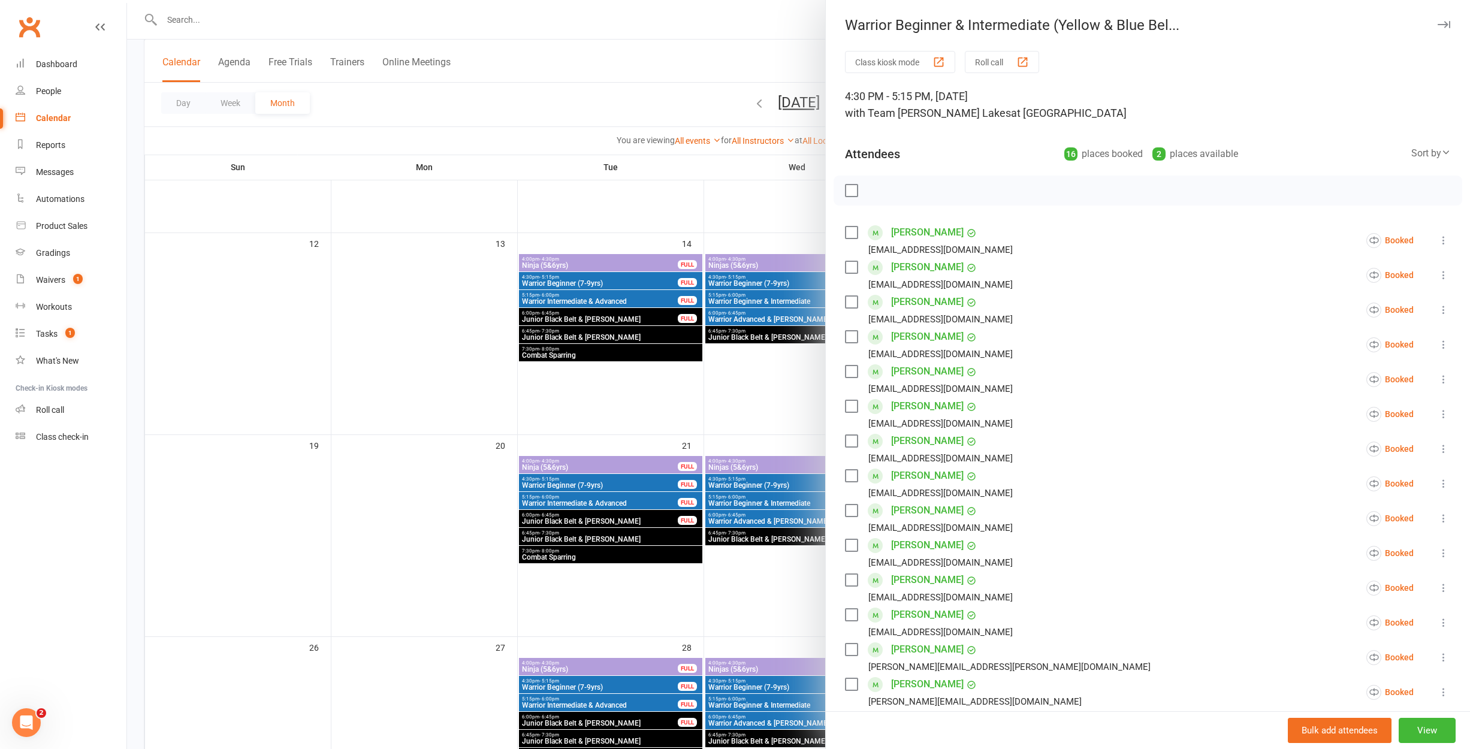
drag, startPoint x: 777, startPoint y: 474, endPoint x: 792, endPoint y: 470, distance: 15.6
click at [777, 474] on div at bounding box center [798, 374] width 1343 height 749
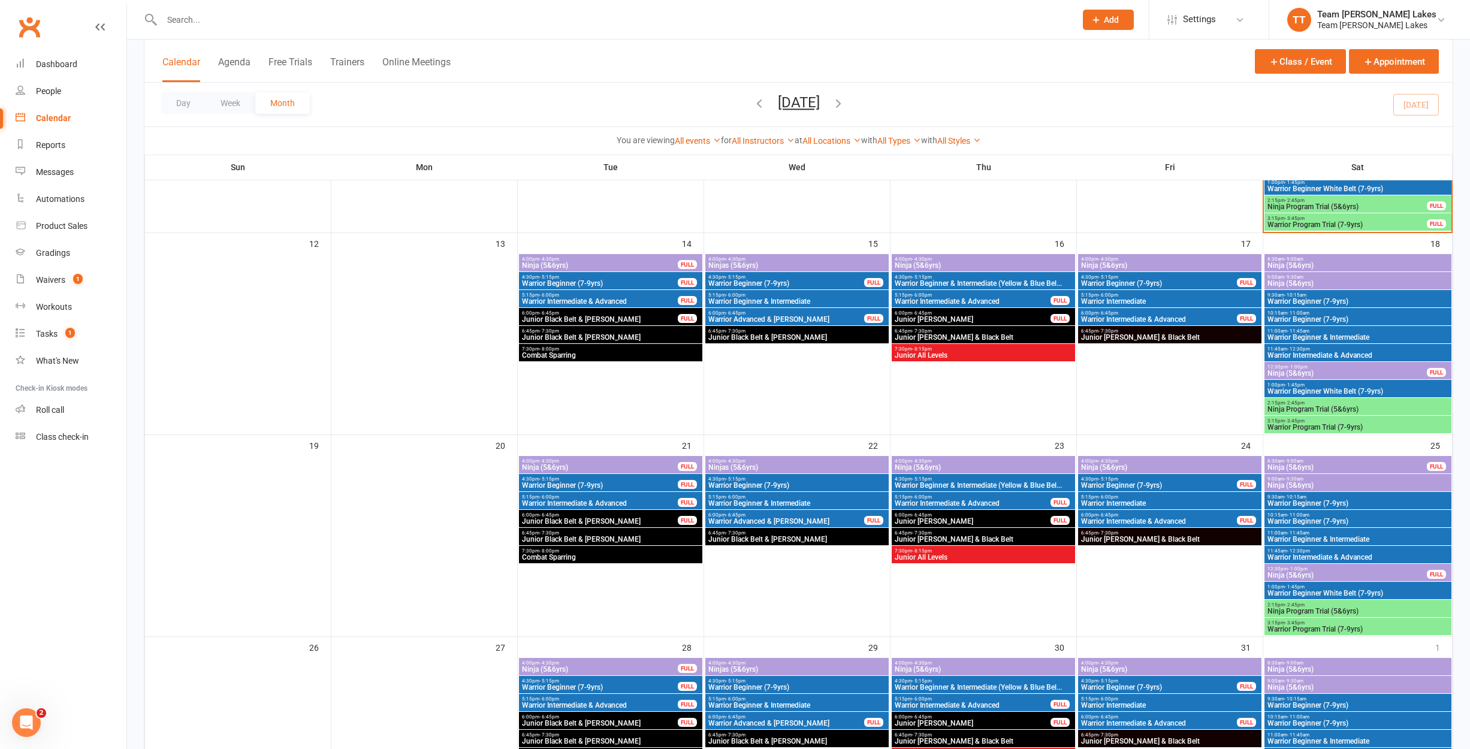
click at [1295, 501] on span "Warrior Beginner (7-9yrs)" at bounding box center [1358, 503] width 182 height 7
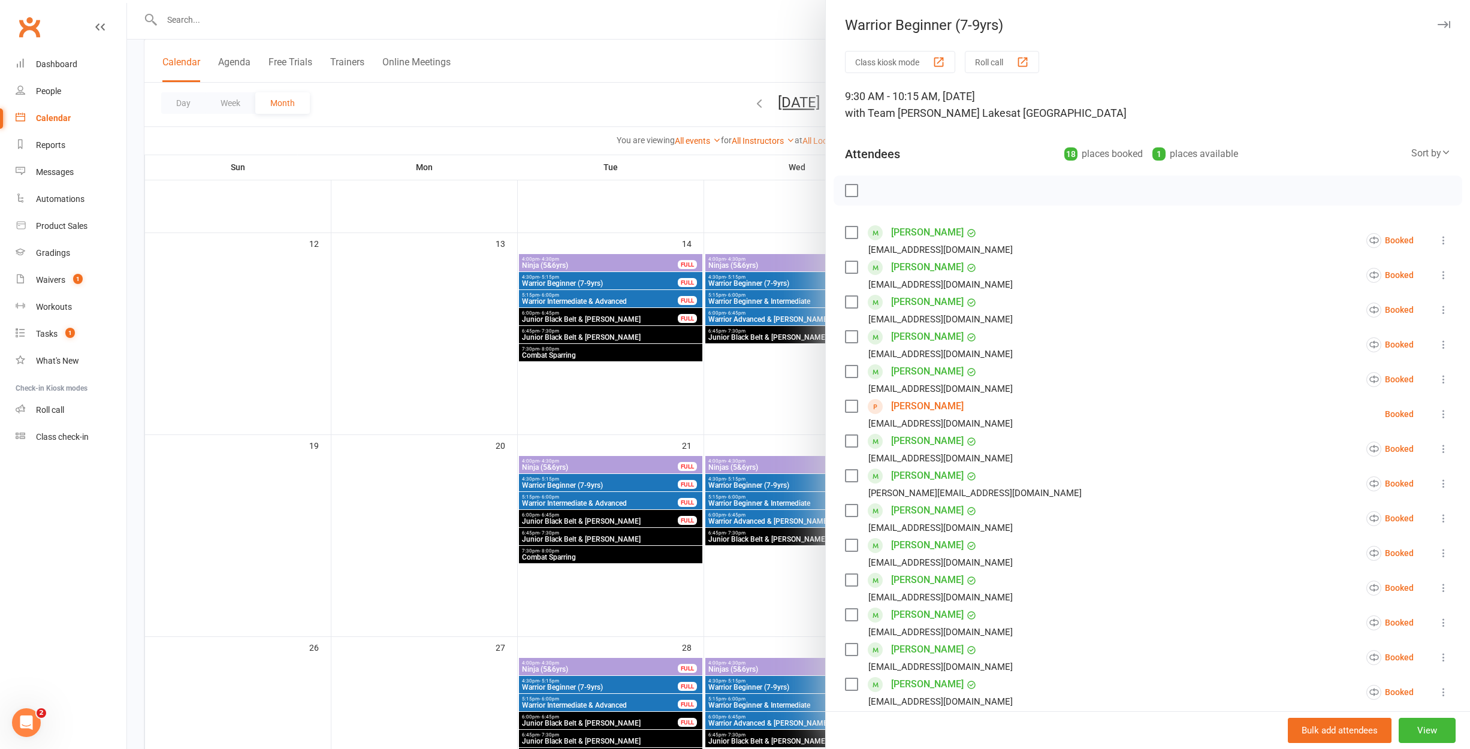
scroll to position [428, 1]
click at [785, 519] on div at bounding box center [798, 374] width 1343 height 749
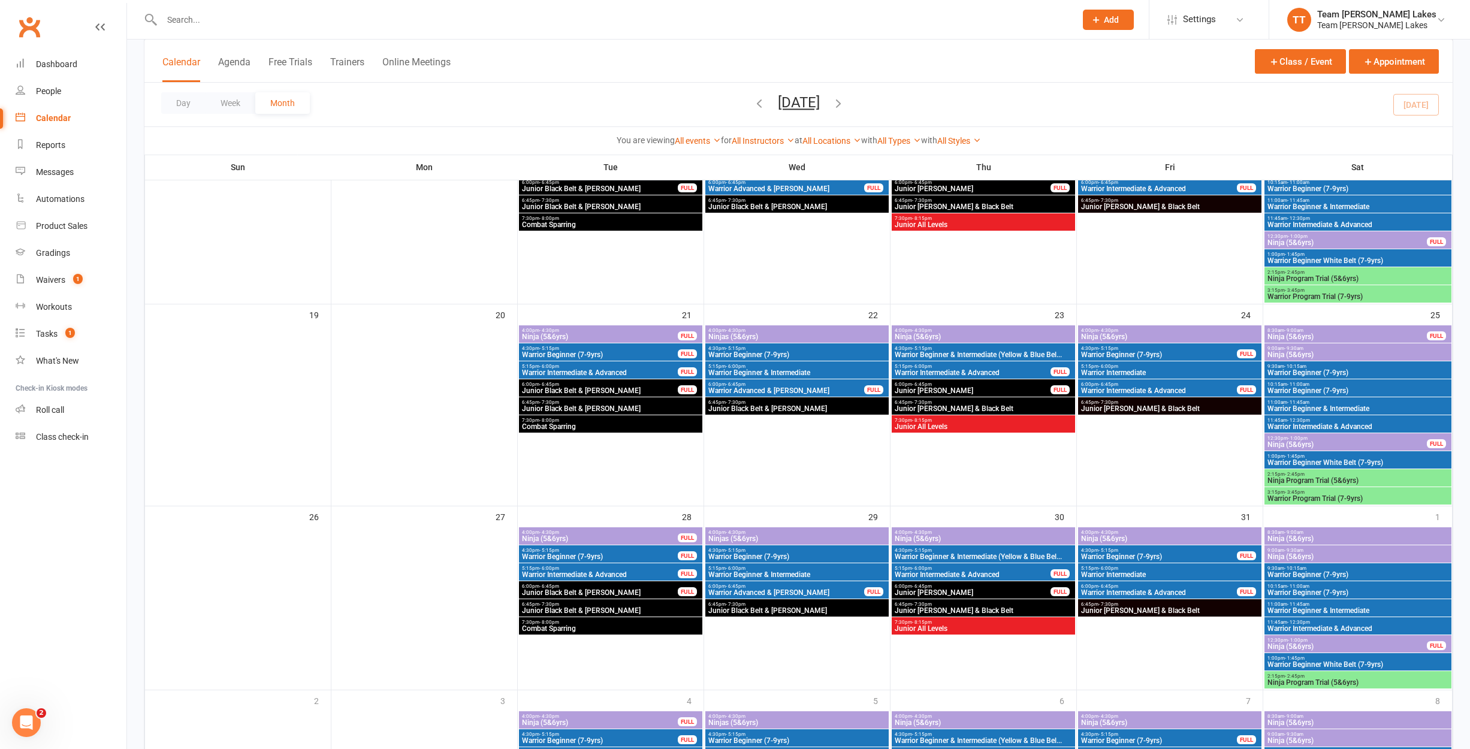
scroll to position [576, 0]
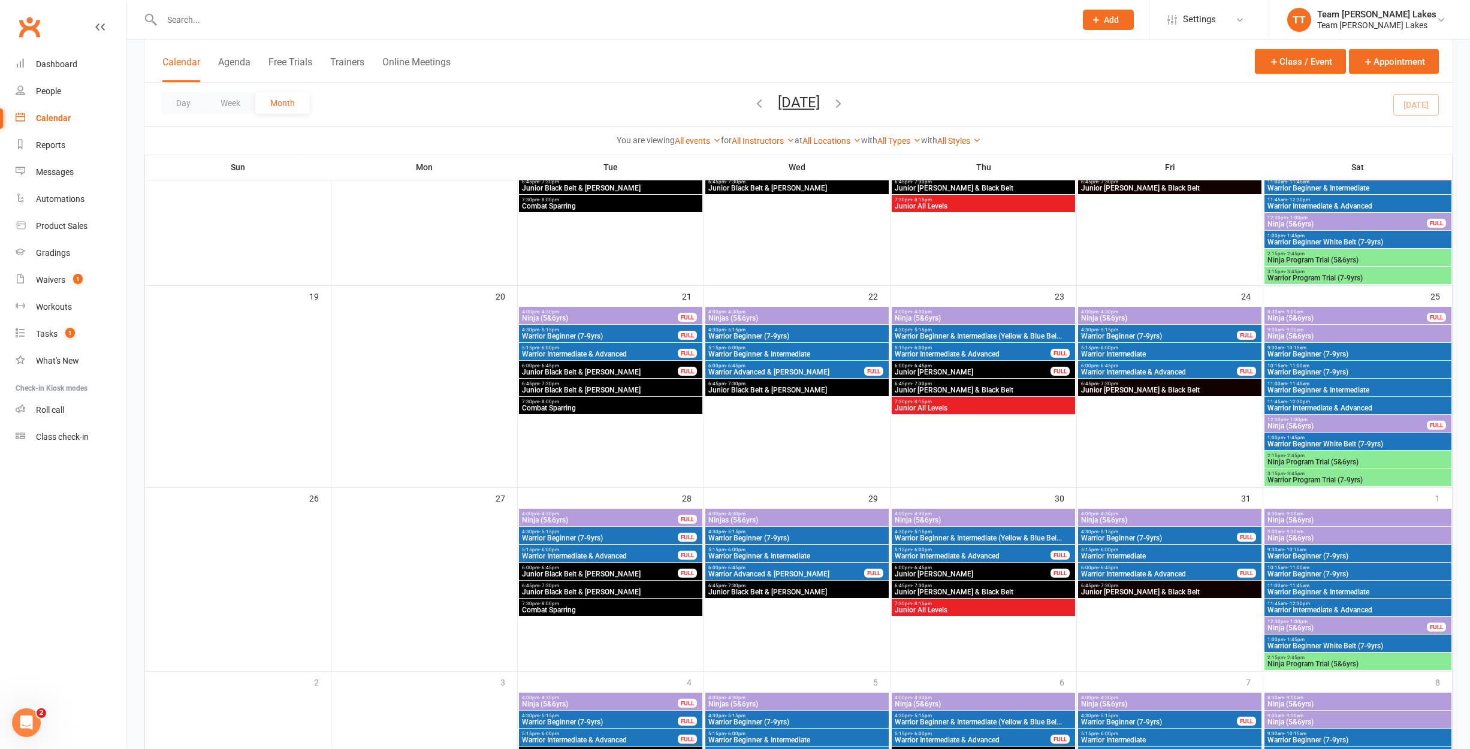
click at [1367, 551] on span "9:30am - 10:15am" at bounding box center [1358, 549] width 182 height 5
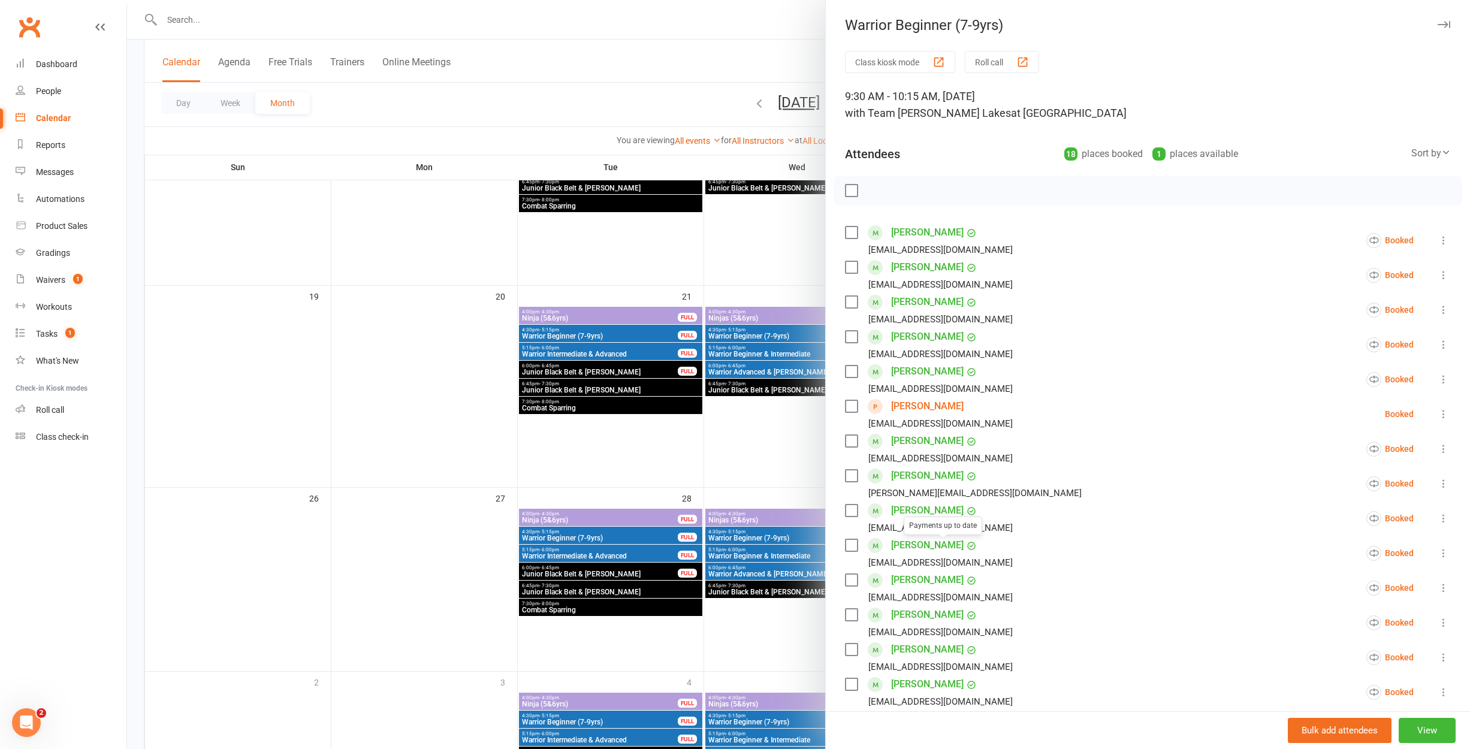
drag, startPoint x: 733, startPoint y: 556, endPoint x: 781, endPoint y: 554, distance: 48.0
click at [733, 556] on div at bounding box center [798, 374] width 1343 height 749
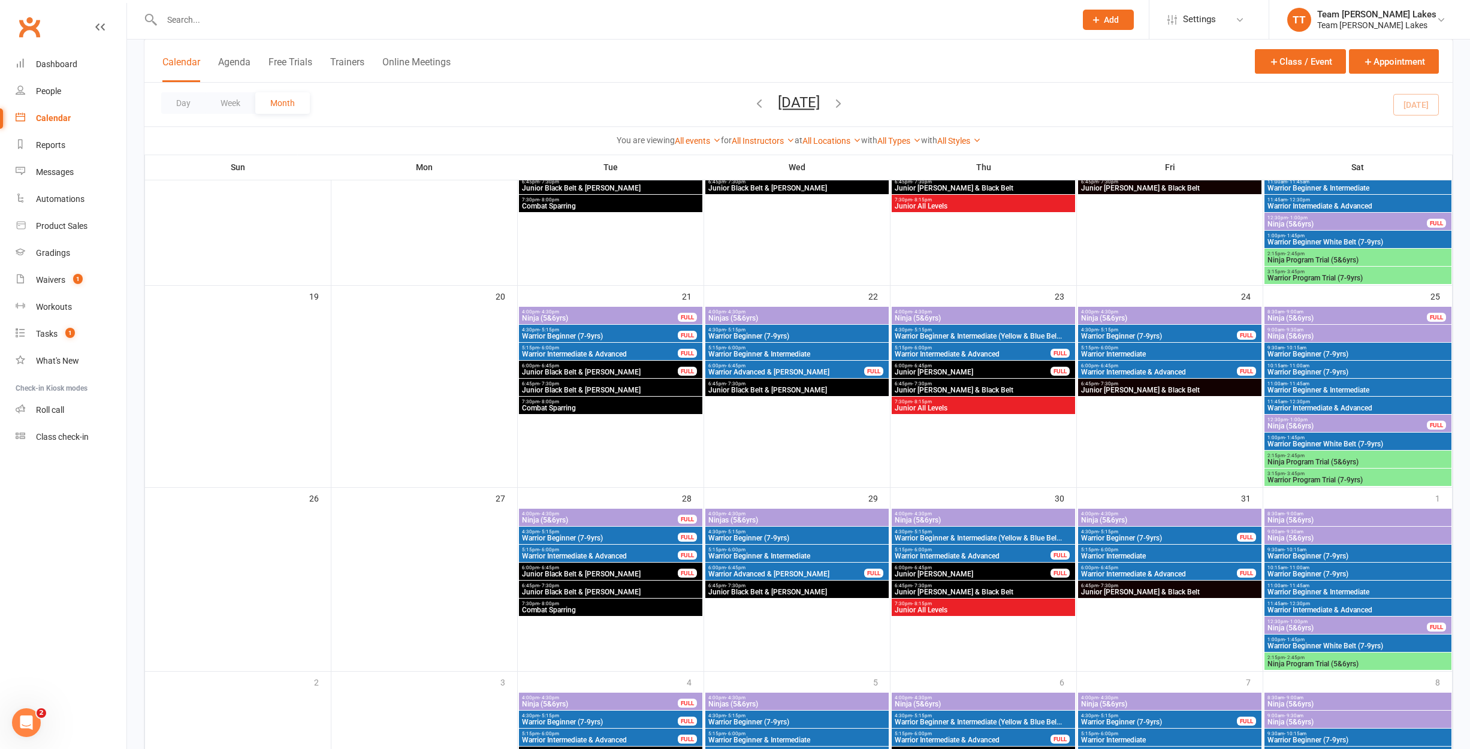
click at [1327, 642] on span "Warrior Beginner White Belt (7-9yrs)" at bounding box center [1358, 645] width 182 height 7
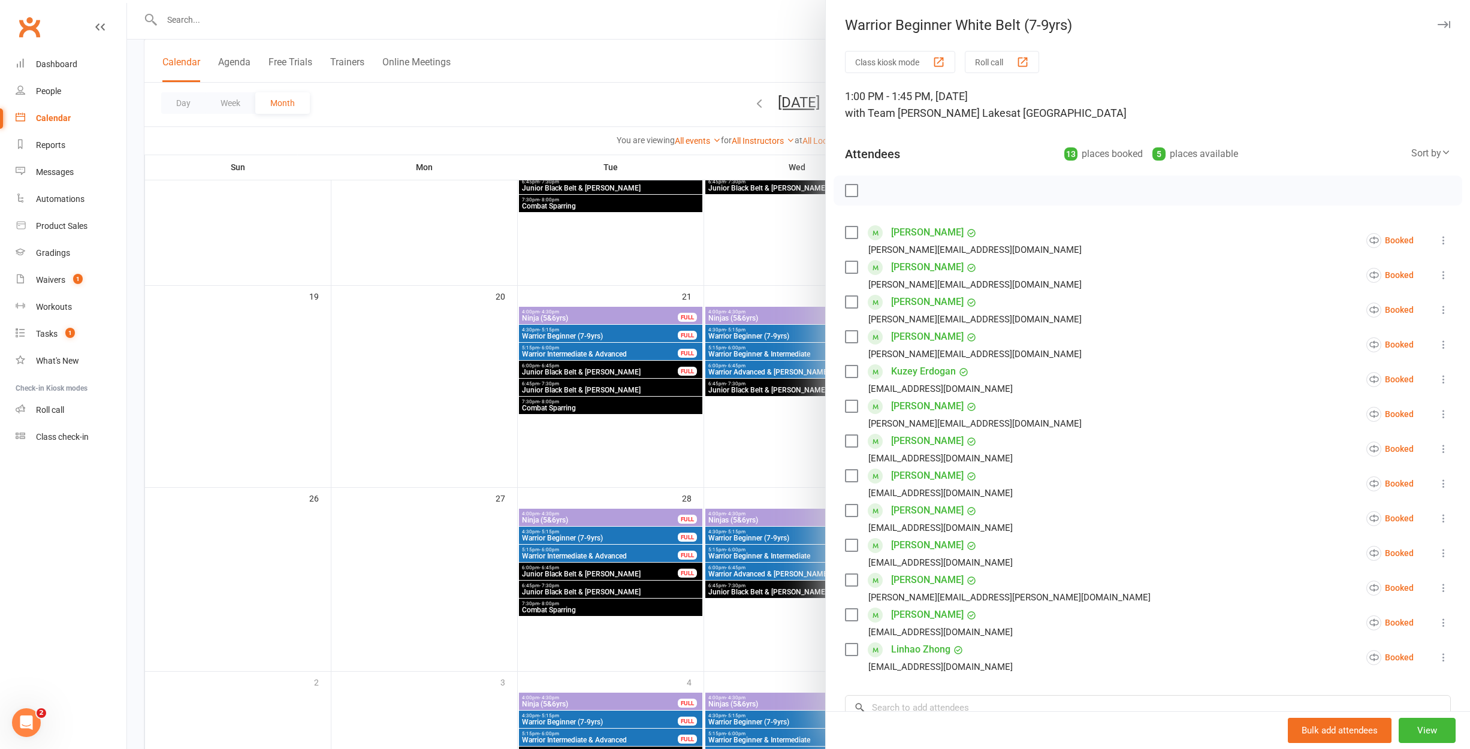
click at [698, 545] on div at bounding box center [798, 374] width 1343 height 749
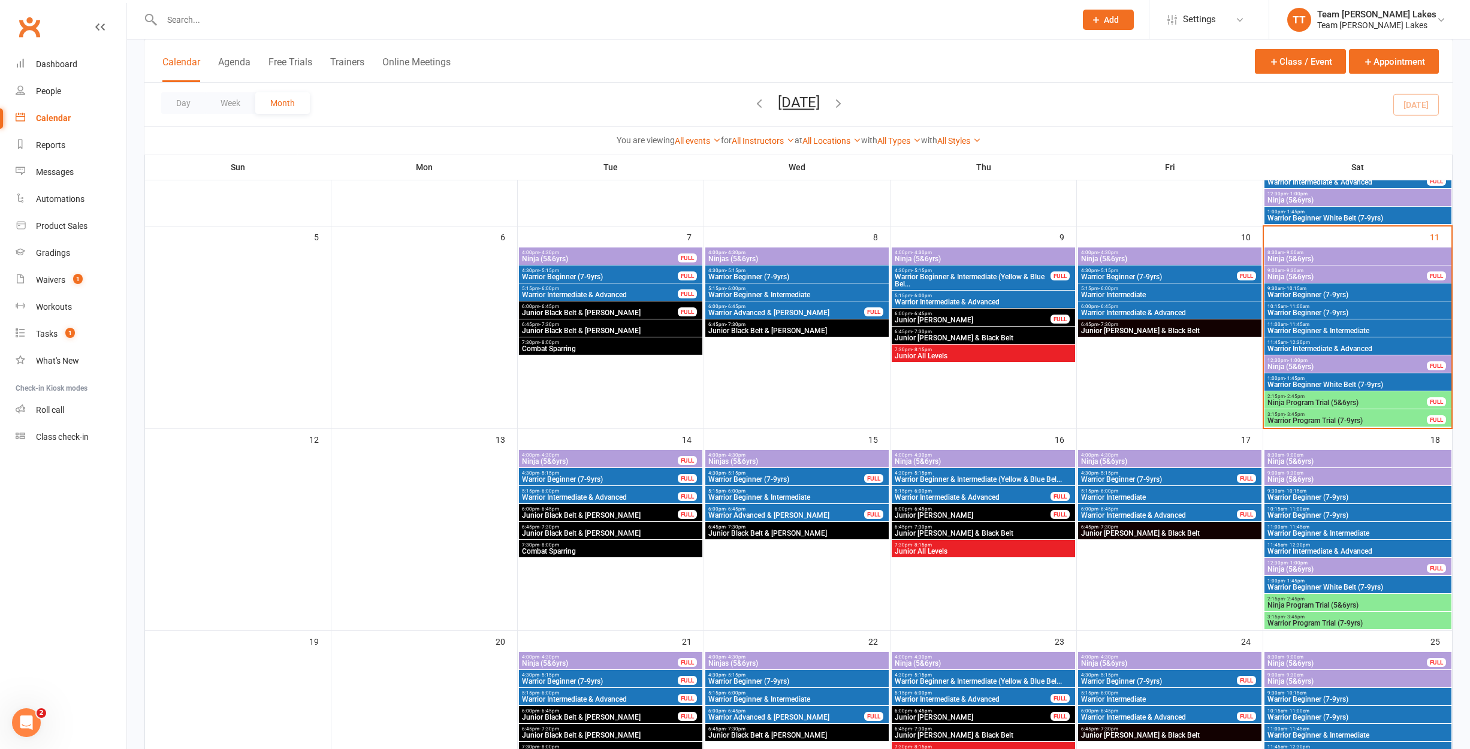
scroll to position [204, 0]
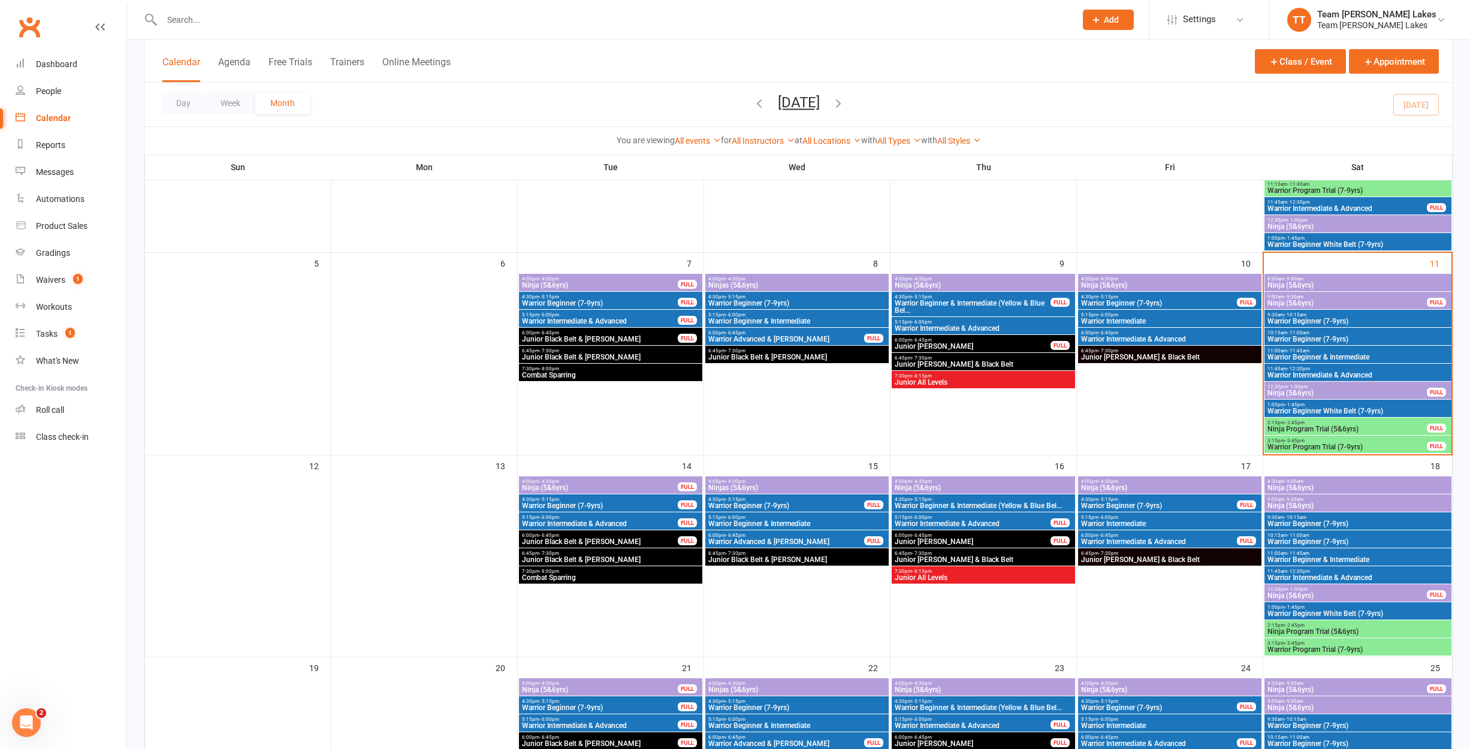
click at [1345, 430] on span "Ninja Program Trial (5&6yrs)" at bounding box center [1347, 428] width 161 height 7
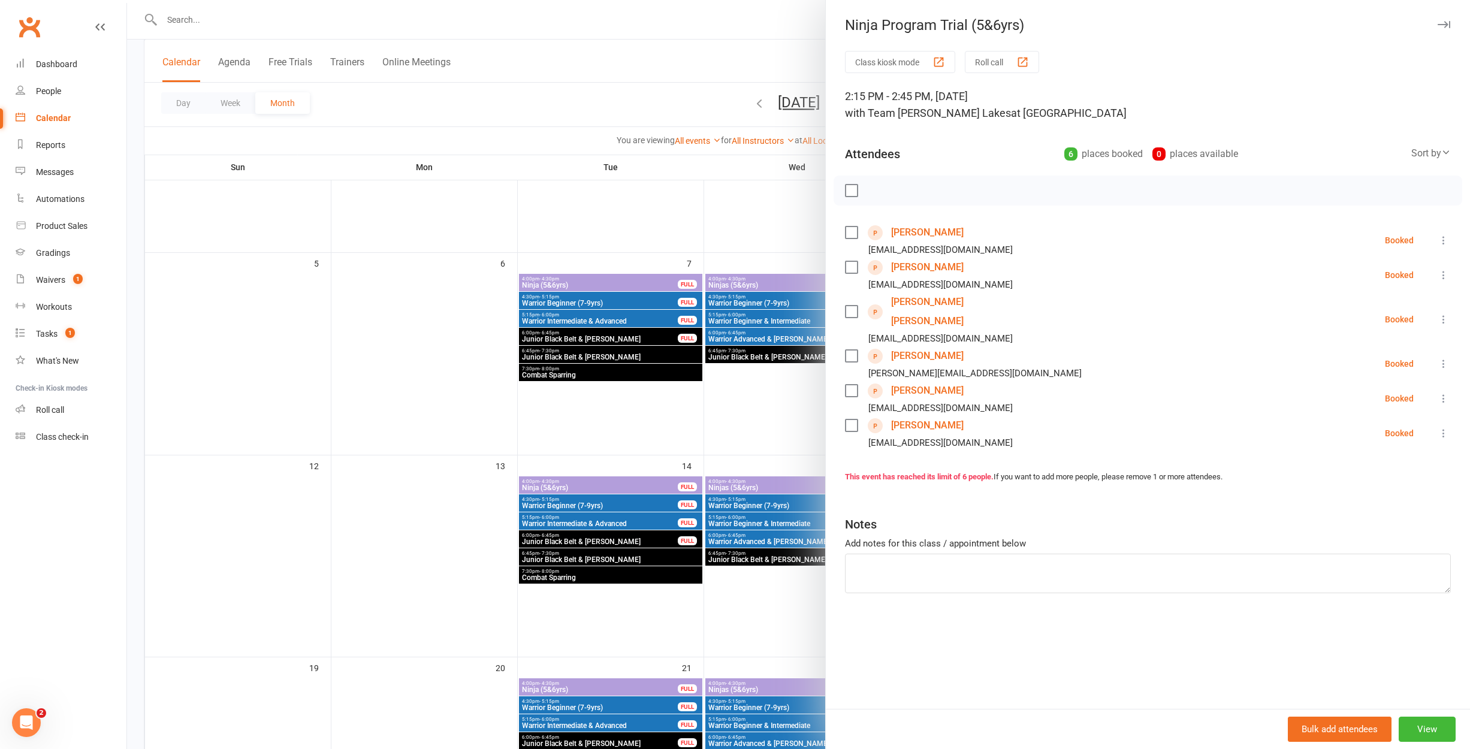
click at [904, 416] on link "[PERSON_NAME]" at bounding box center [927, 425] width 73 height 19
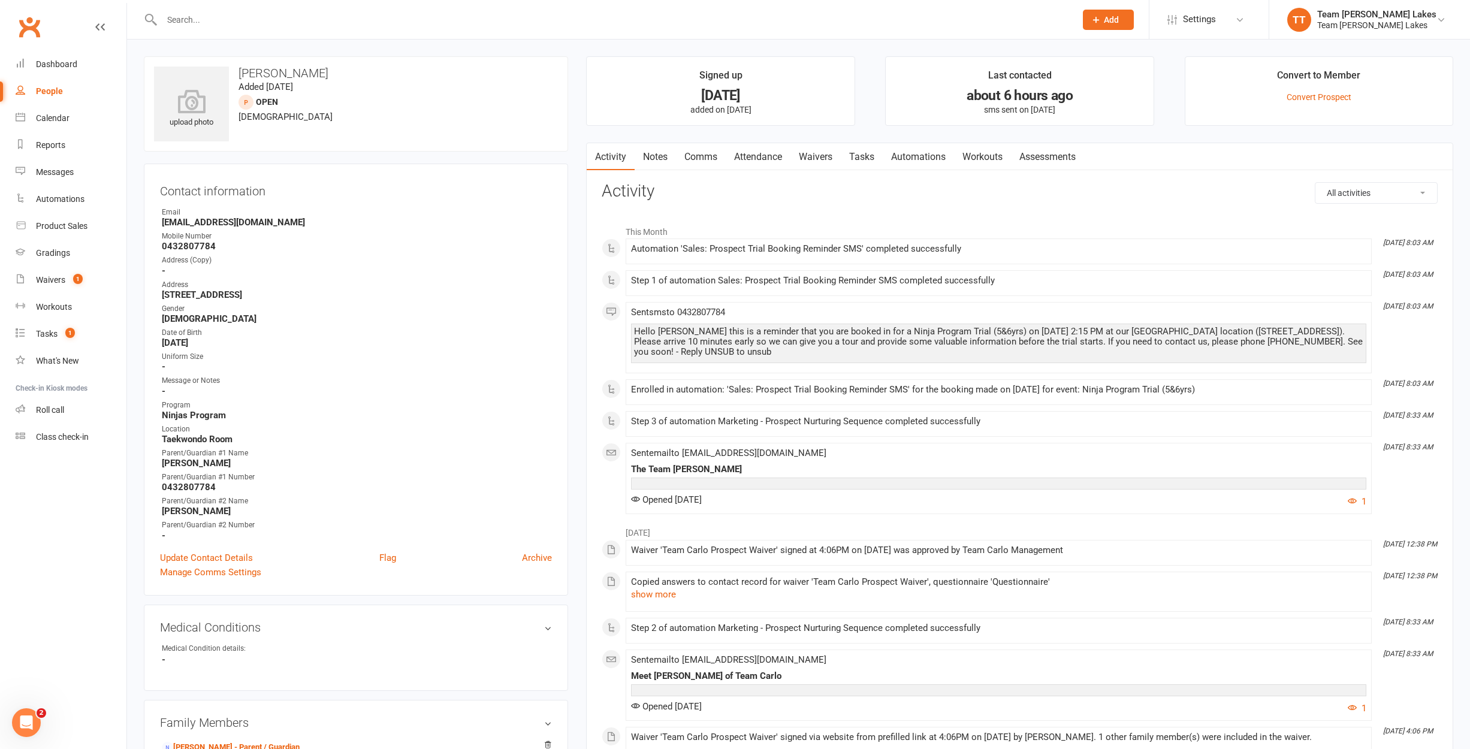
click at [813, 152] on link "Waivers" at bounding box center [815, 157] width 50 height 28
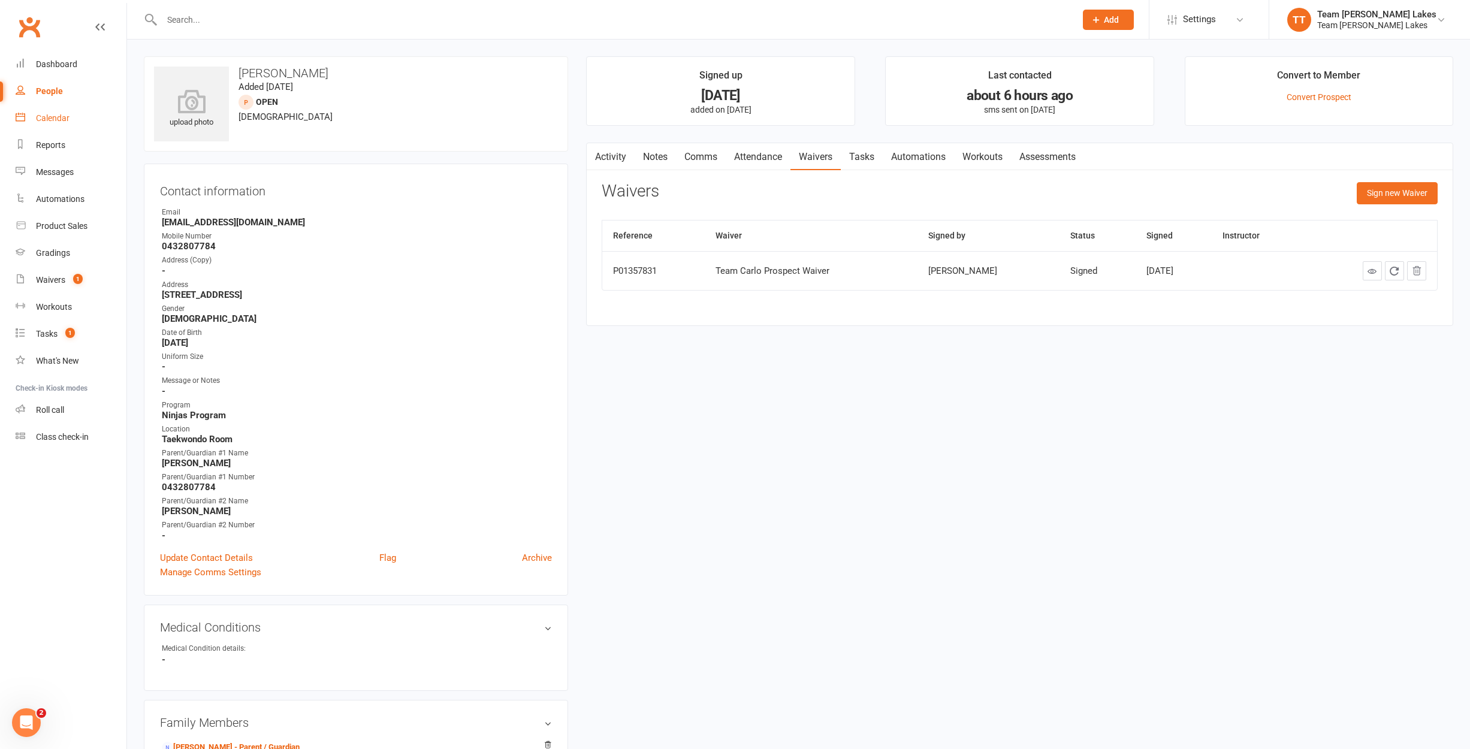
click at [69, 119] on div "Calendar" at bounding box center [53, 118] width 34 height 10
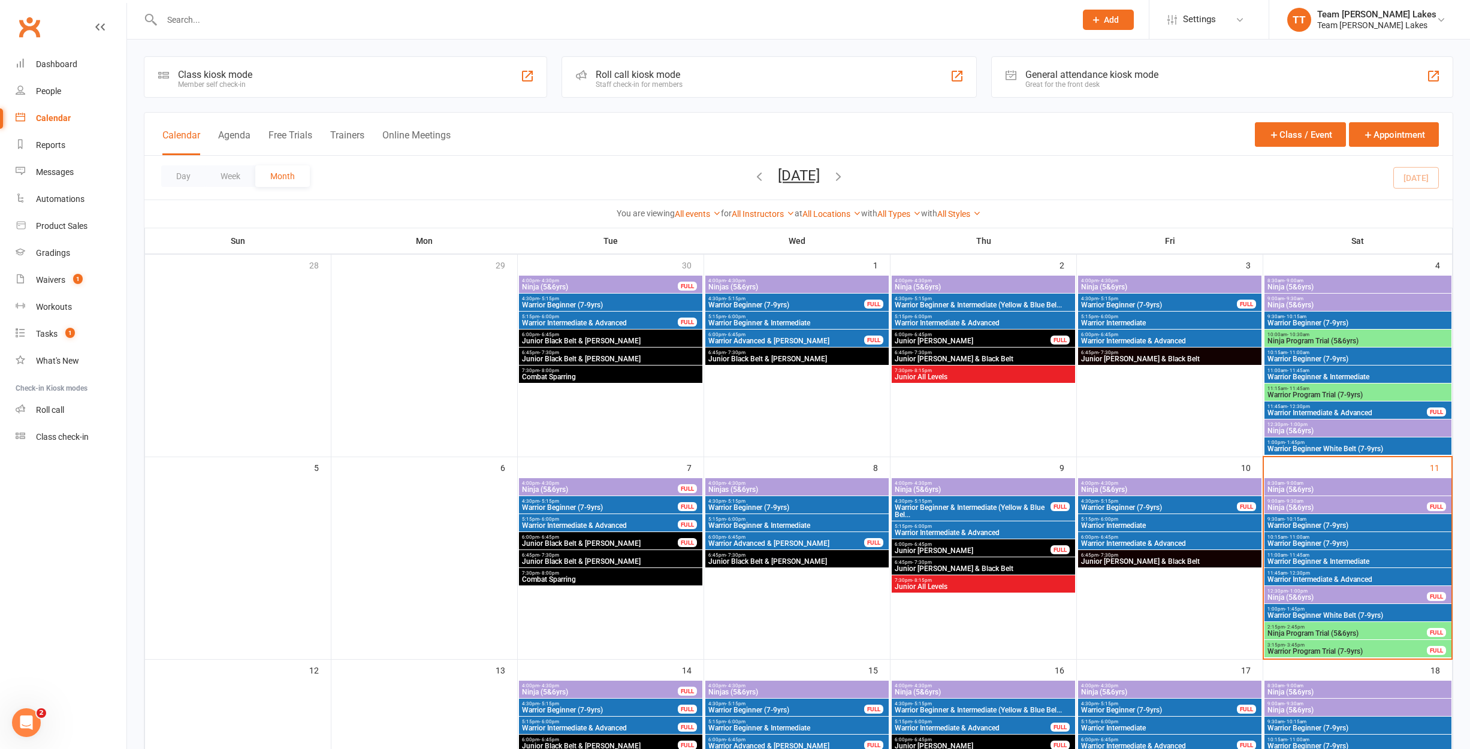
click at [1324, 633] on span "Ninja Program Trial (5&6yrs)" at bounding box center [1347, 633] width 161 height 7
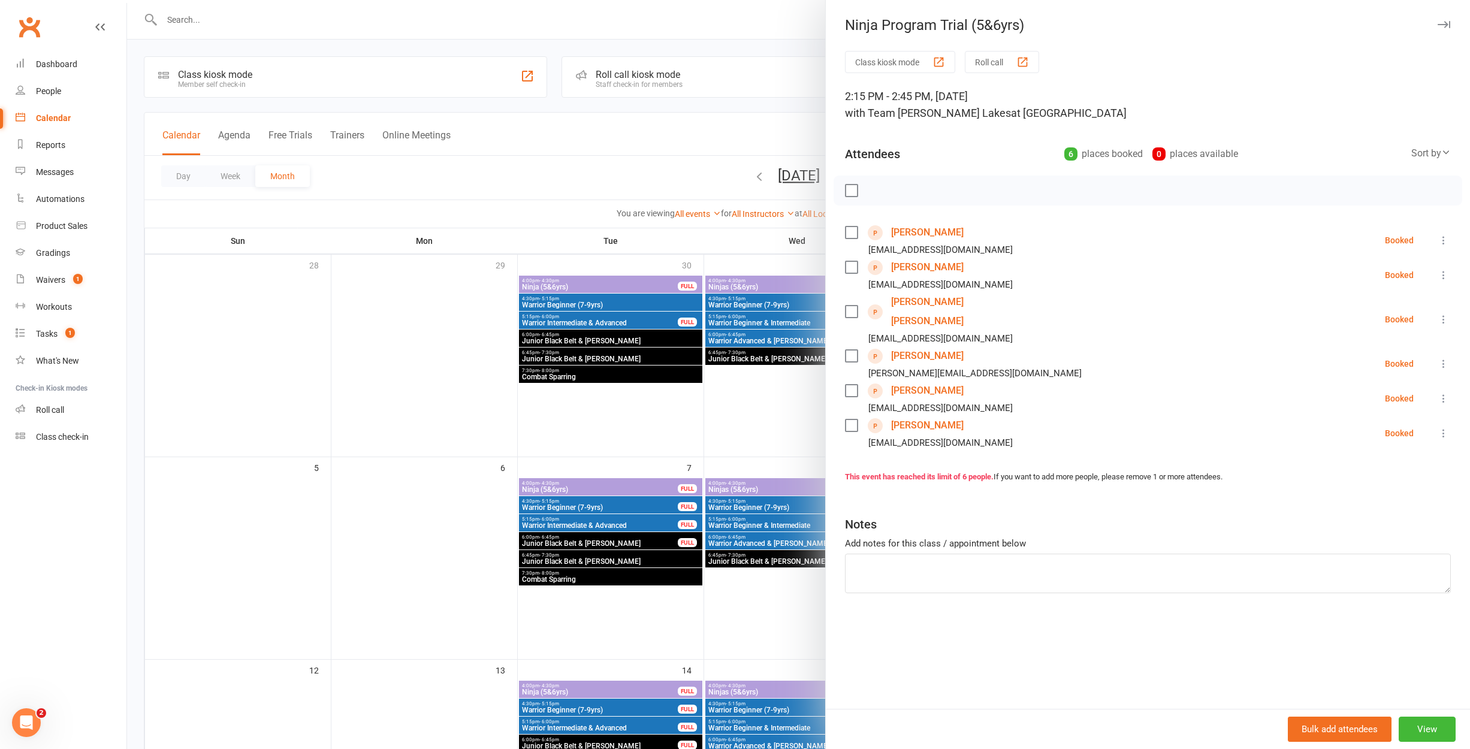
click at [807, 402] on div at bounding box center [798, 374] width 1343 height 749
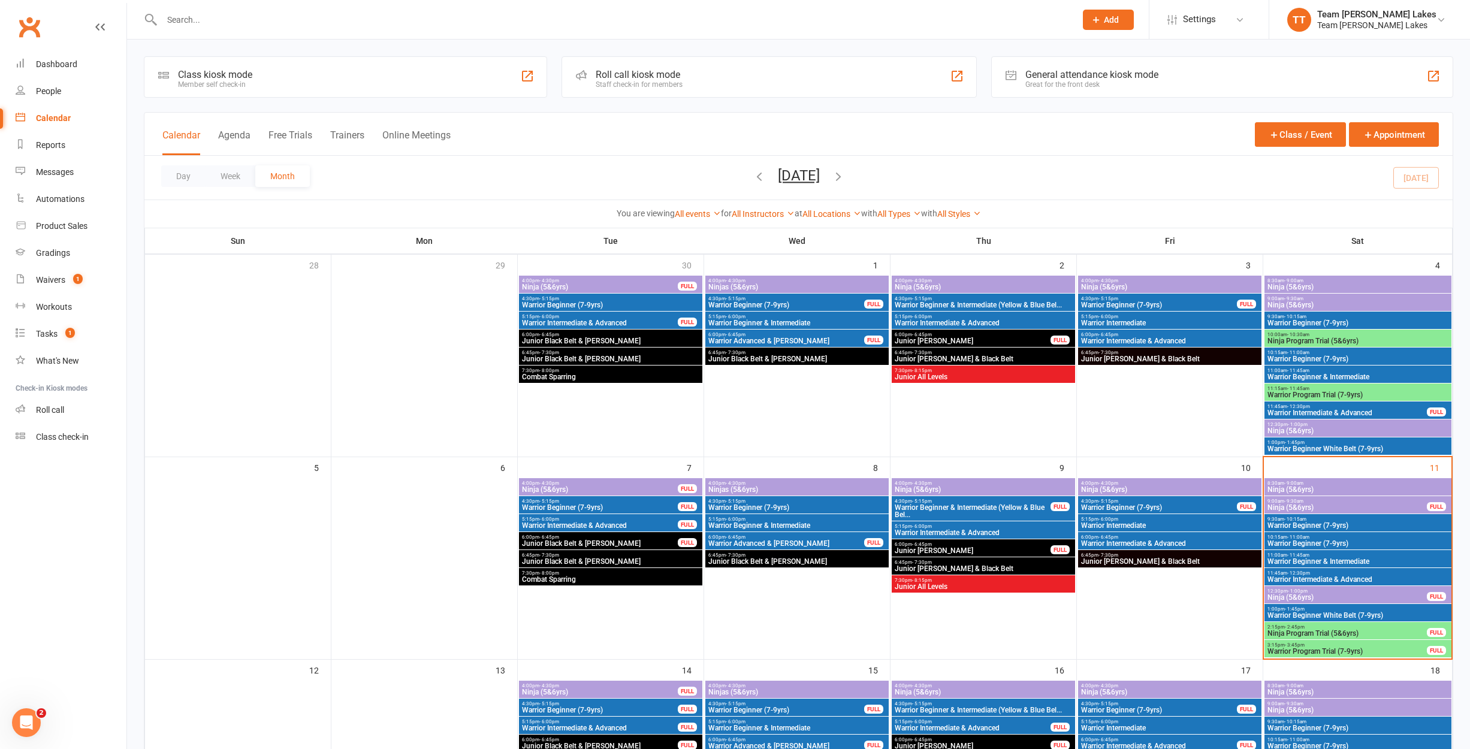
click at [1288, 652] on span "Warrior Program Trial (7-9yrs)" at bounding box center [1347, 651] width 161 height 7
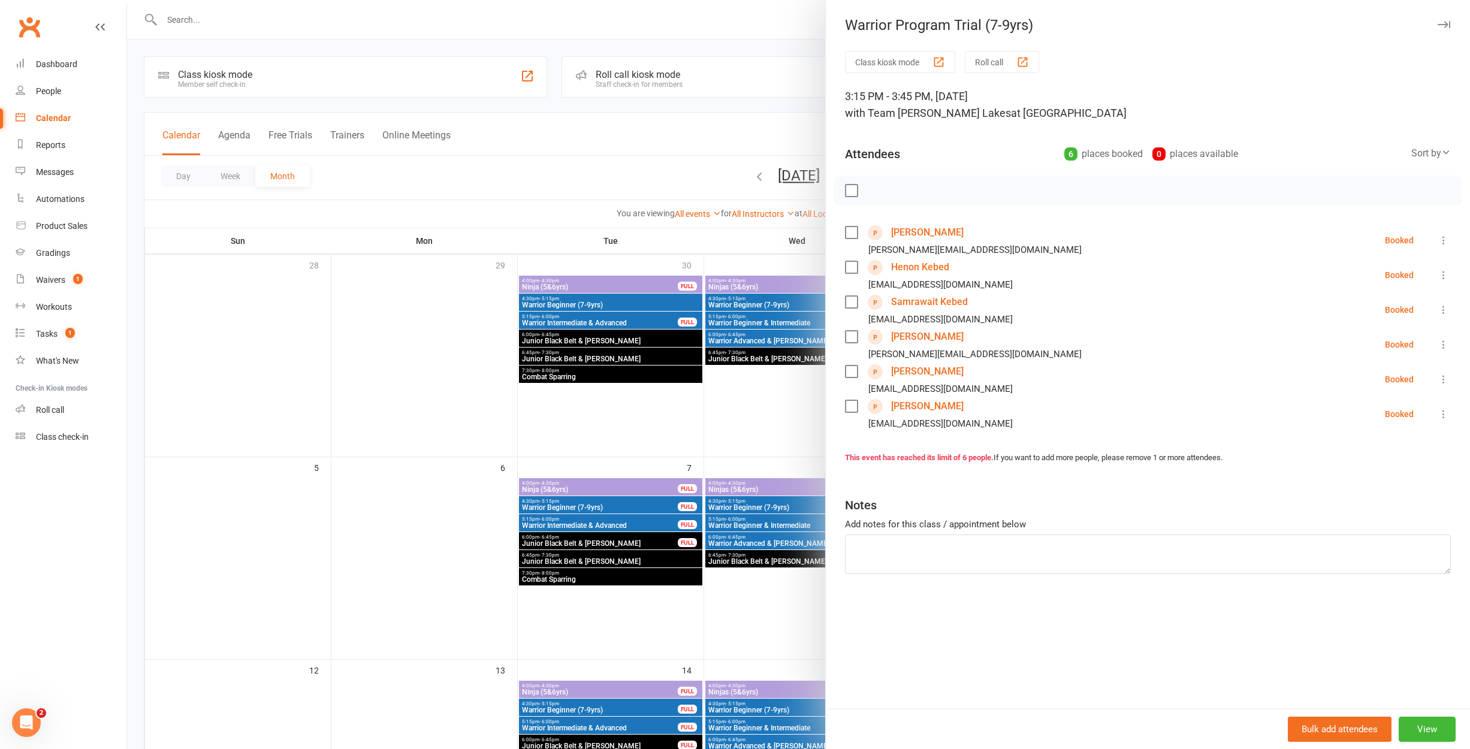
click at [811, 442] on div at bounding box center [798, 374] width 1343 height 749
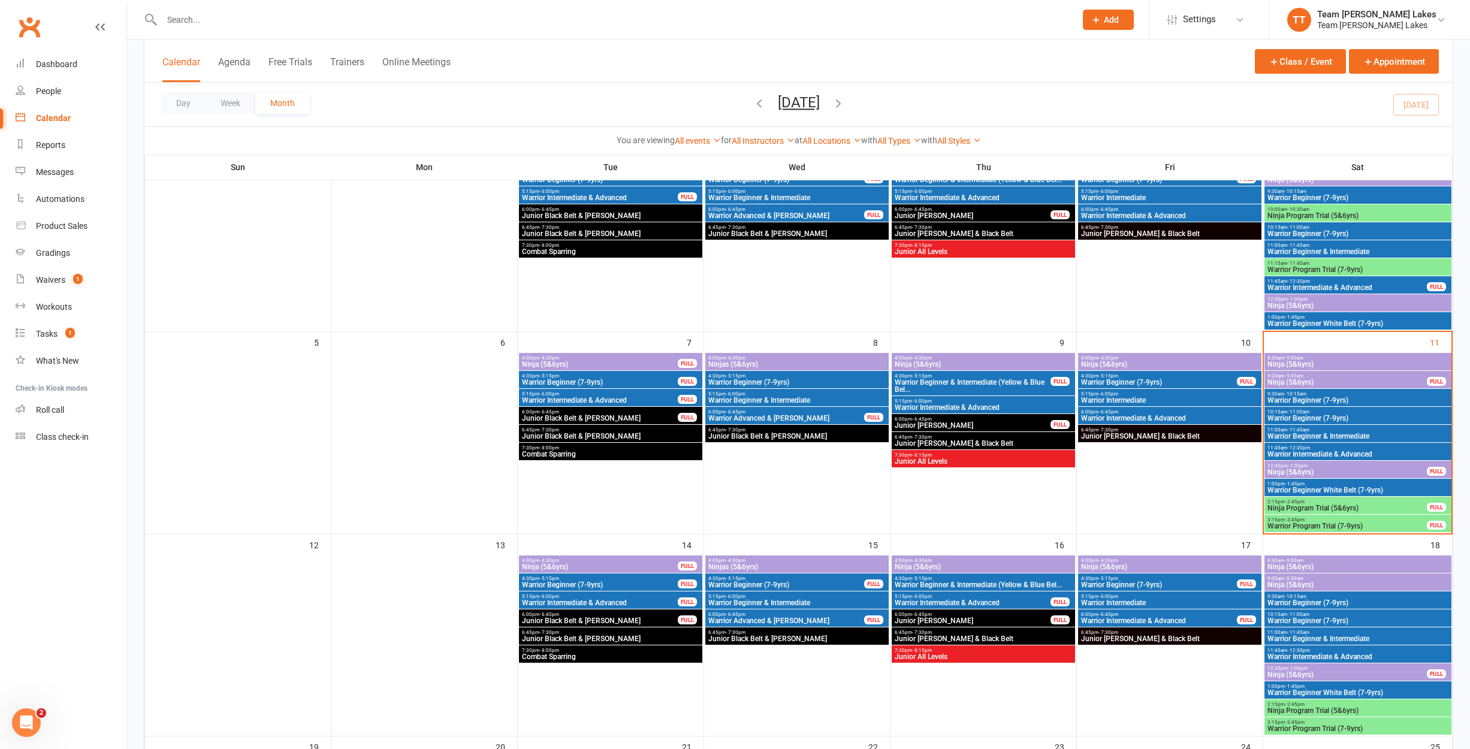
scroll to position [125, 0]
click at [1330, 579] on span "9:00am - 9:30am" at bounding box center [1358, 578] width 182 height 5
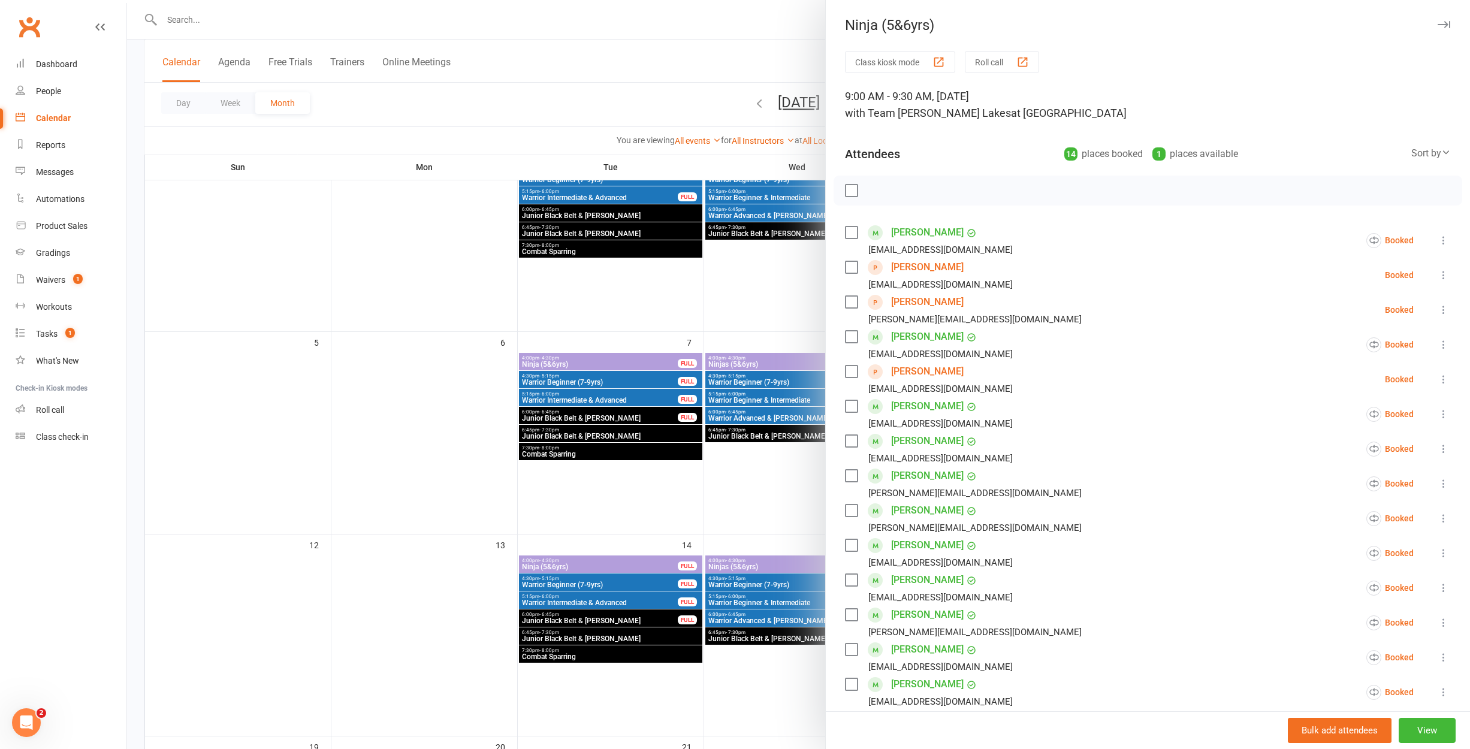
drag, startPoint x: 690, startPoint y: 510, endPoint x: 839, endPoint y: 502, distance: 150.0
click at [690, 510] on div at bounding box center [798, 374] width 1343 height 749
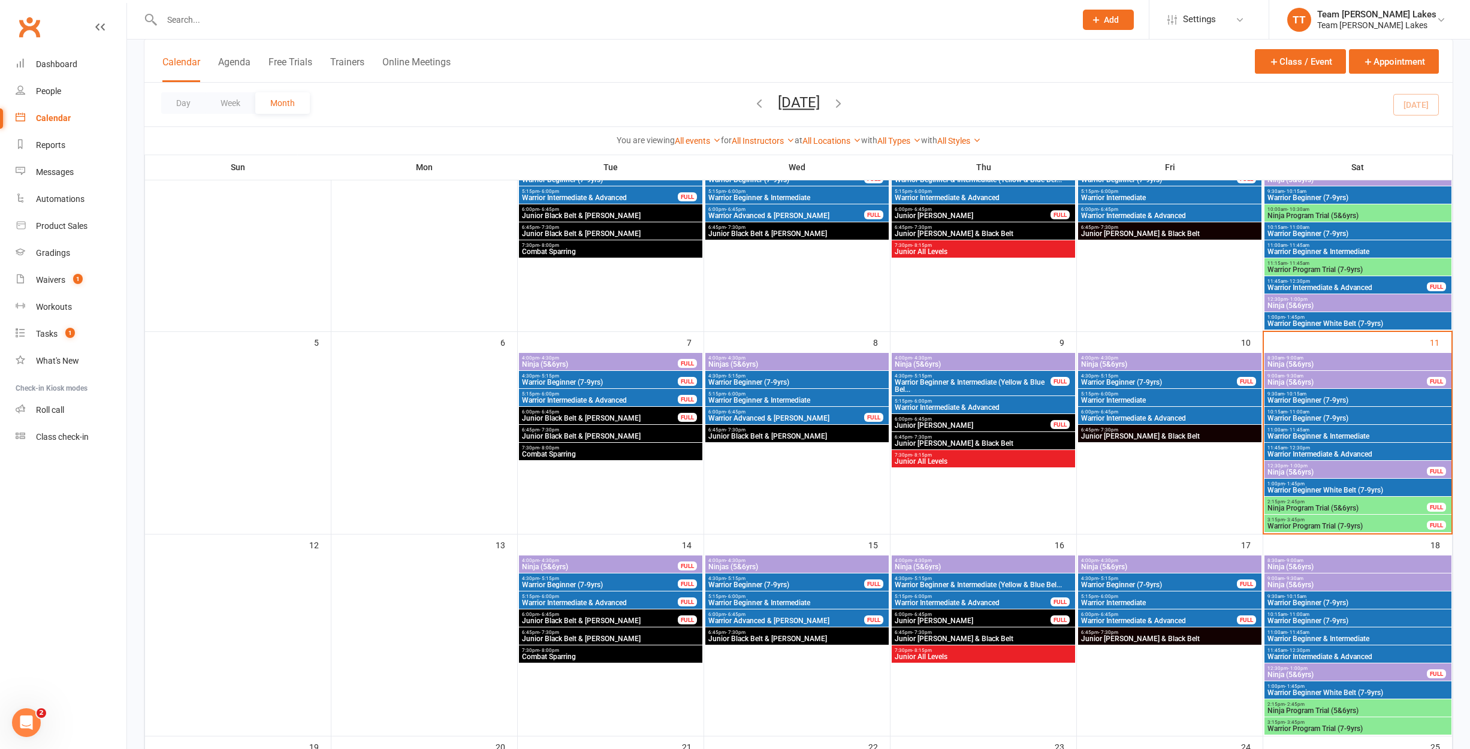
click at [1319, 382] on span "Ninja (5&6yrs)" at bounding box center [1347, 382] width 161 height 7
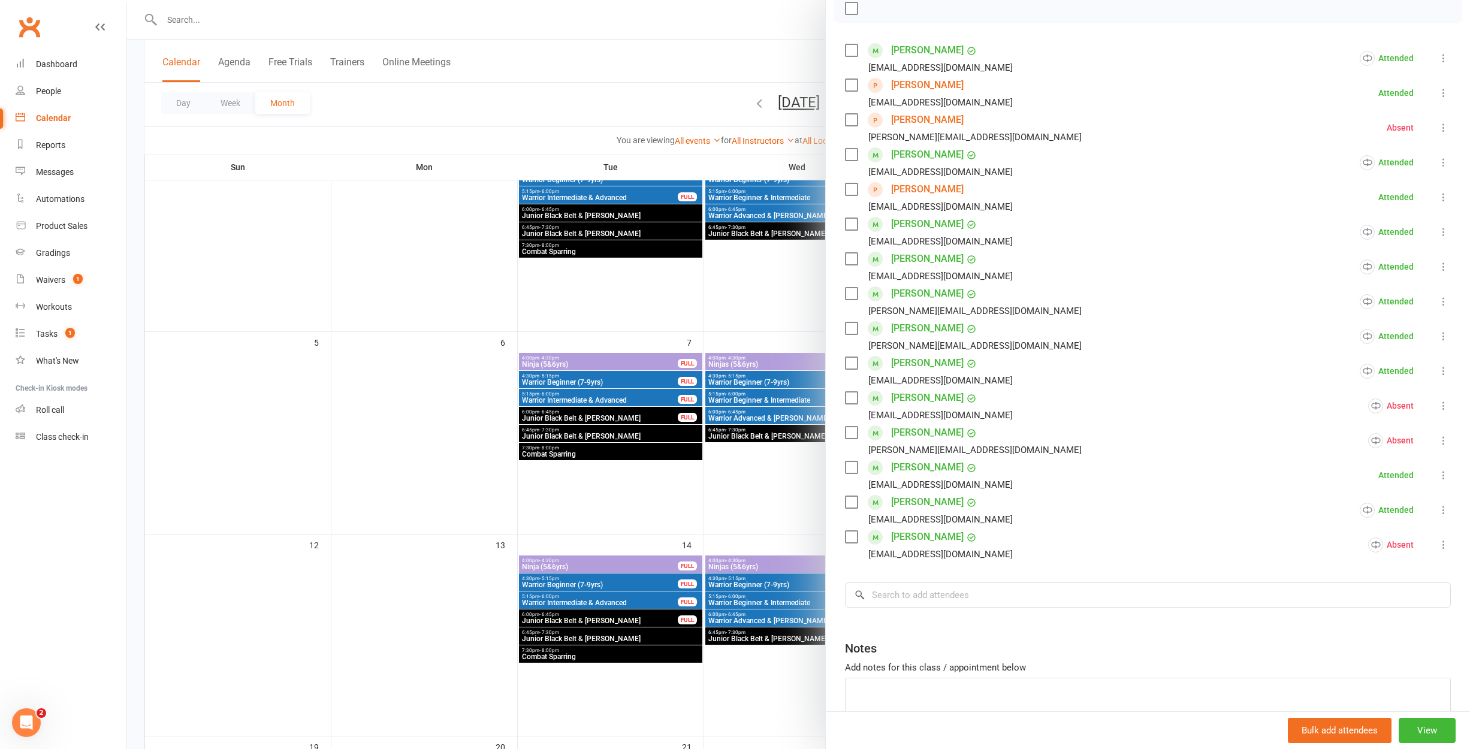
scroll to position [184, 0]
click at [1440, 125] on icon at bounding box center [1444, 126] width 12 height 12
click at [1375, 192] on link "Check in" at bounding box center [1380, 197] width 140 height 24
